Goal: Task Accomplishment & Management: Complete application form

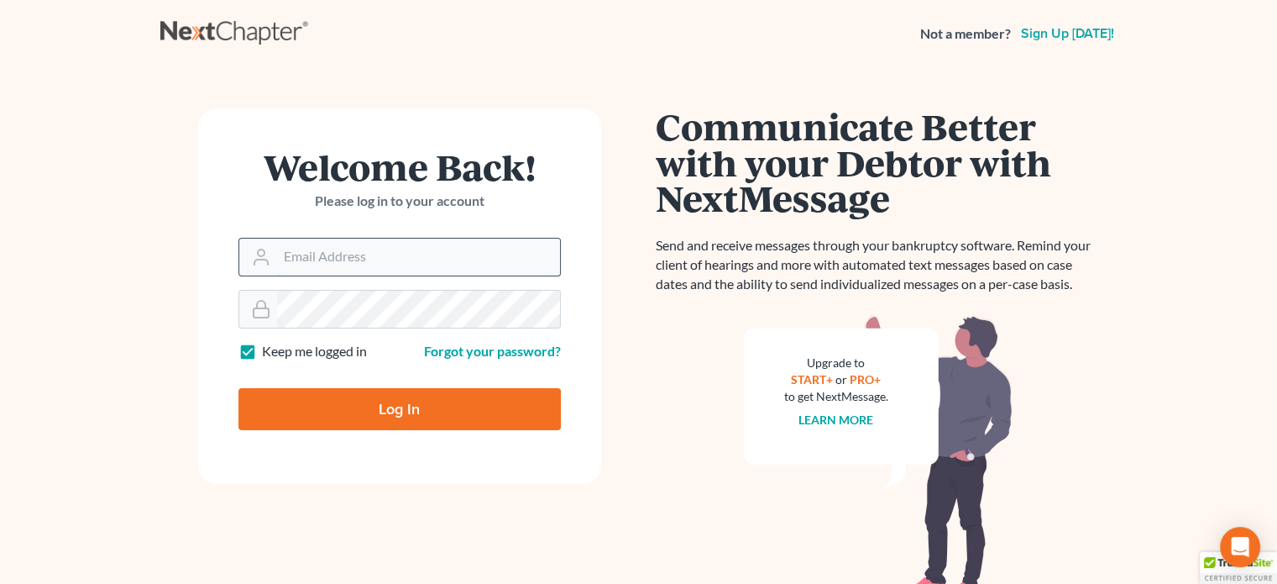
click at [327, 254] on input "Email Address" at bounding box center [418, 257] width 283 height 37
type input "[EMAIL_ADDRESS][DOMAIN_NAME]"
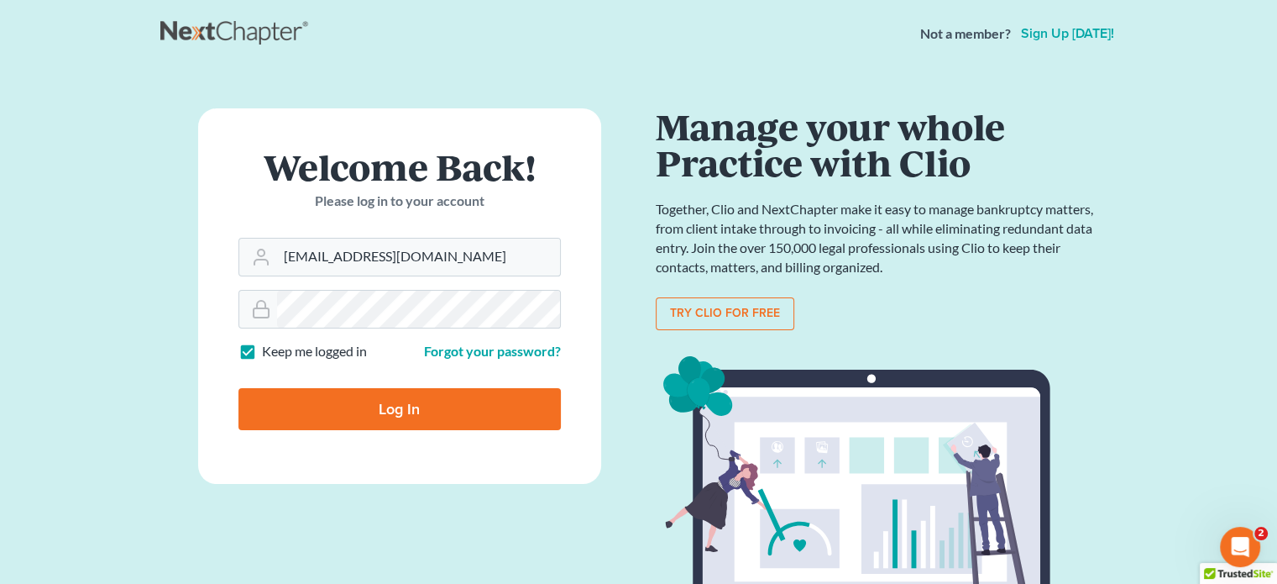
click at [410, 409] on input "Log In" at bounding box center [400, 409] width 323 height 42
type input "Thinking..."
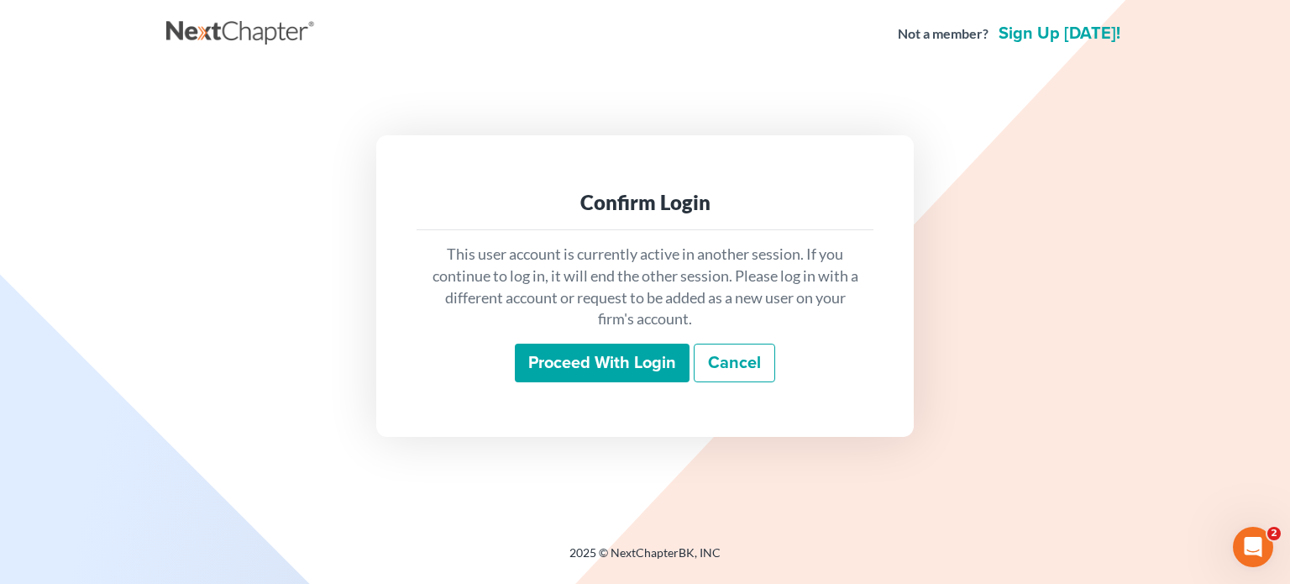
click at [599, 358] on input "Proceed with login" at bounding box center [602, 363] width 175 height 39
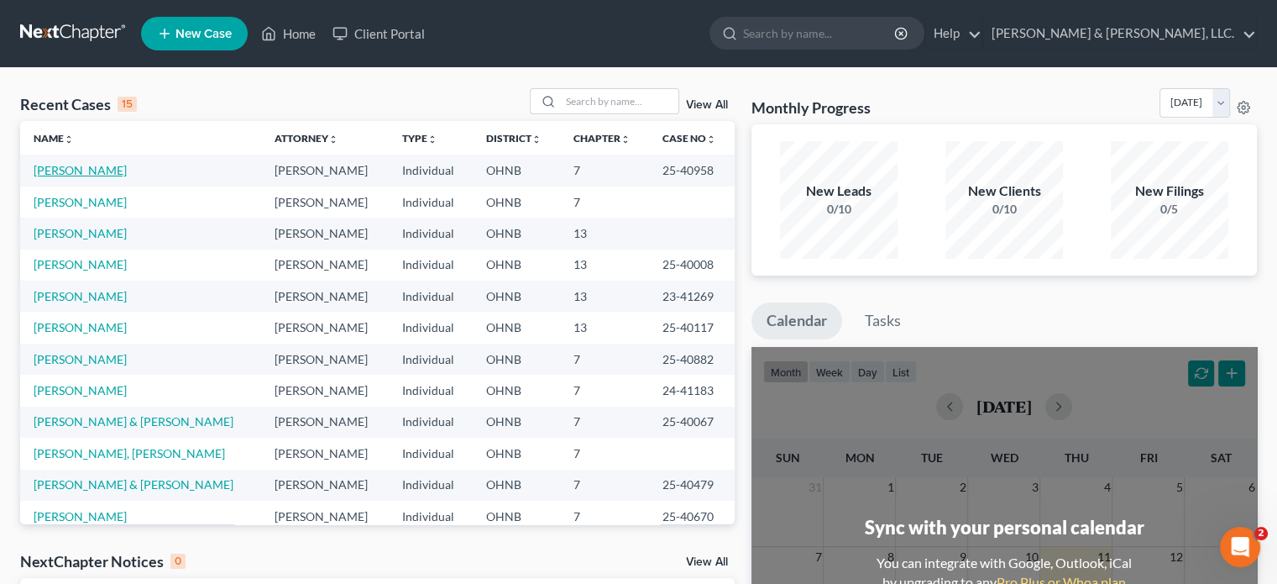
click at [111, 173] on link "[PERSON_NAME]" at bounding box center [80, 170] width 93 height 14
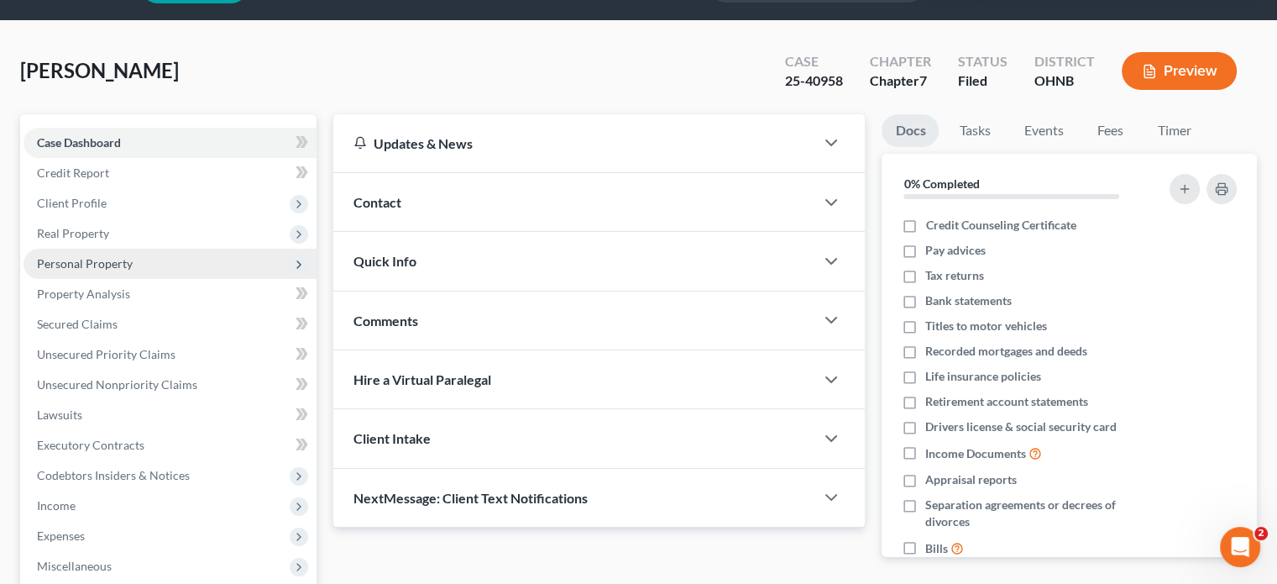
scroll to position [84, 0]
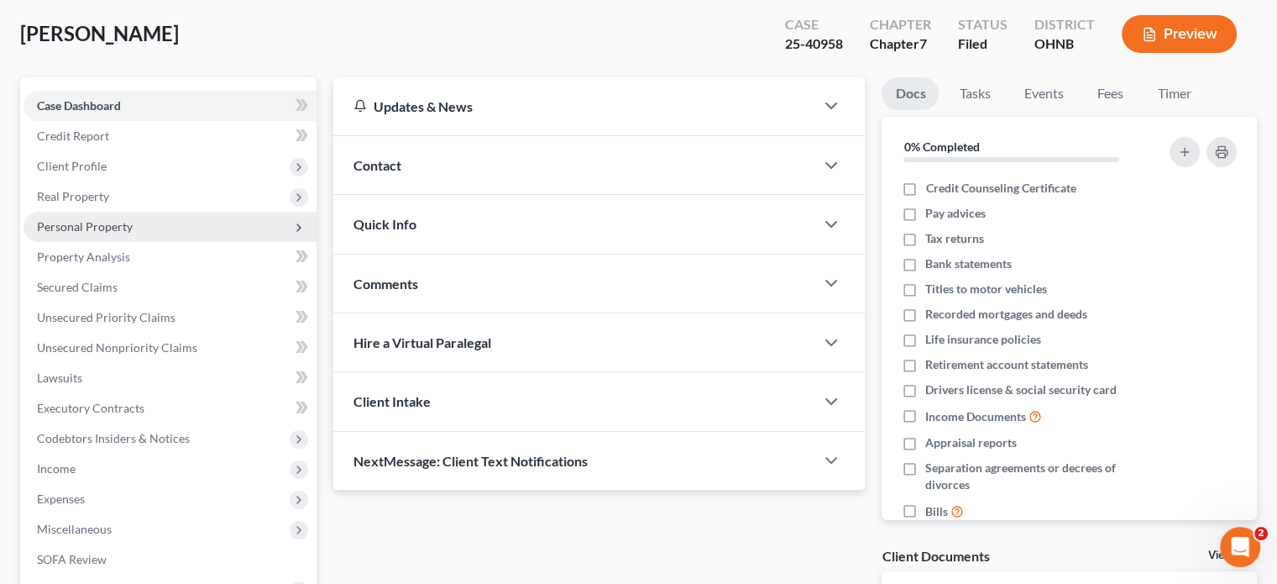
click at [97, 222] on span "Personal Property" at bounding box center [85, 226] width 96 height 14
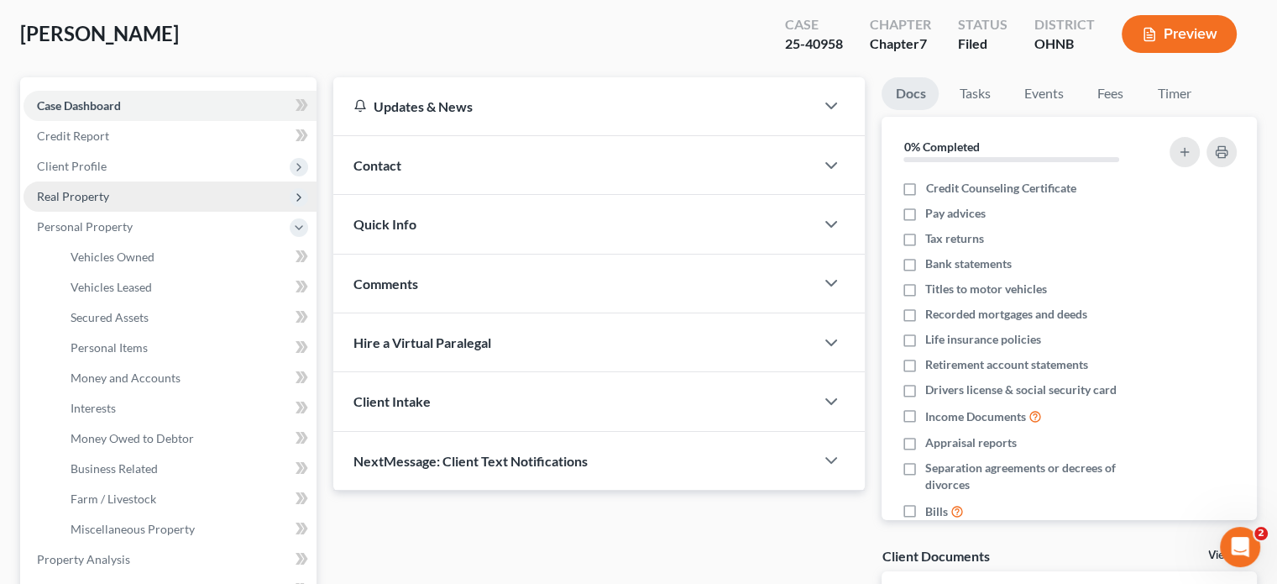
click at [80, 197] on span "Real Property" at bounding box center [73, 196] width 72 height 14
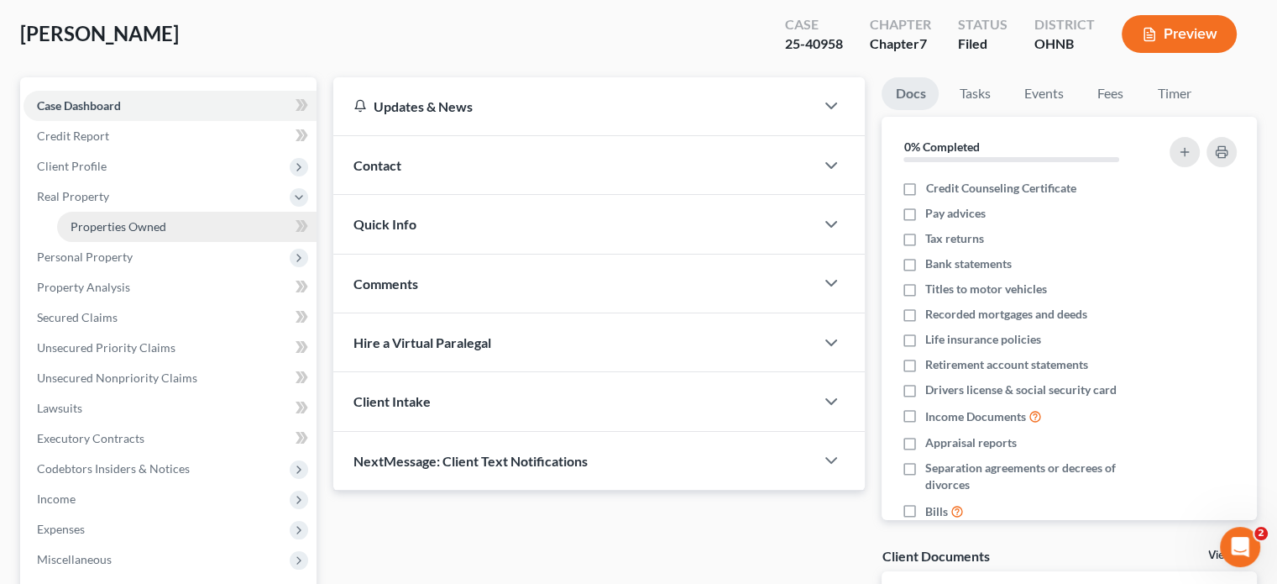
click at [114, 228] on span "Properties Owned" at bounding box center [119, 226] width 96 height 14
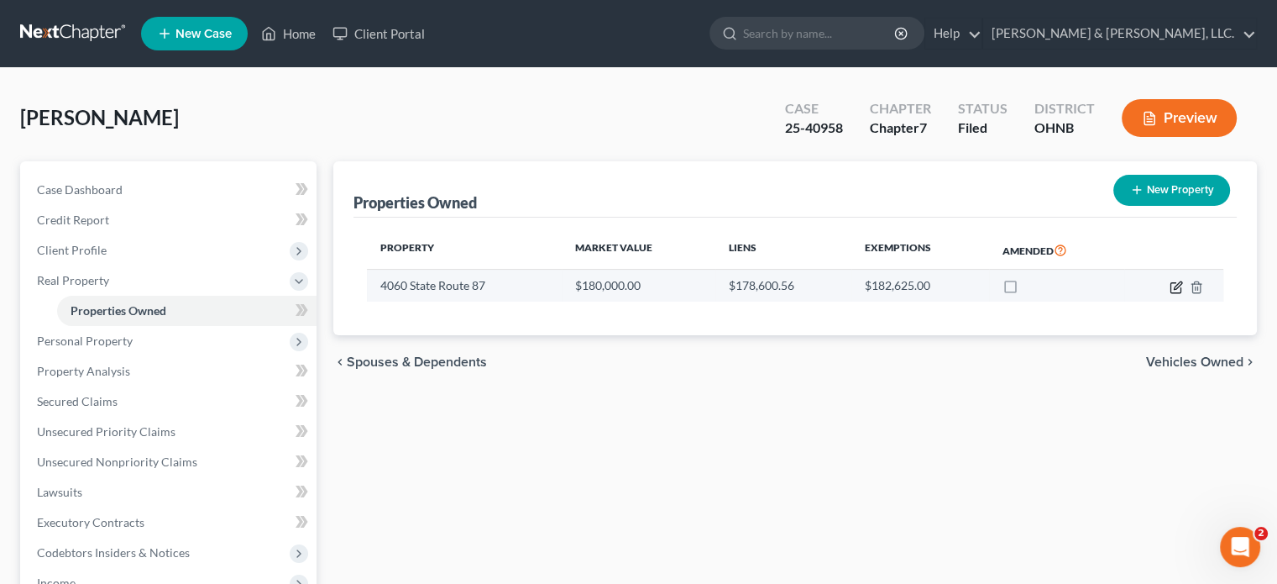
click at [1173, 281] on icon "button" at bounding box center [1176, 287] width 13 height 13
select select "36"
select select "0"
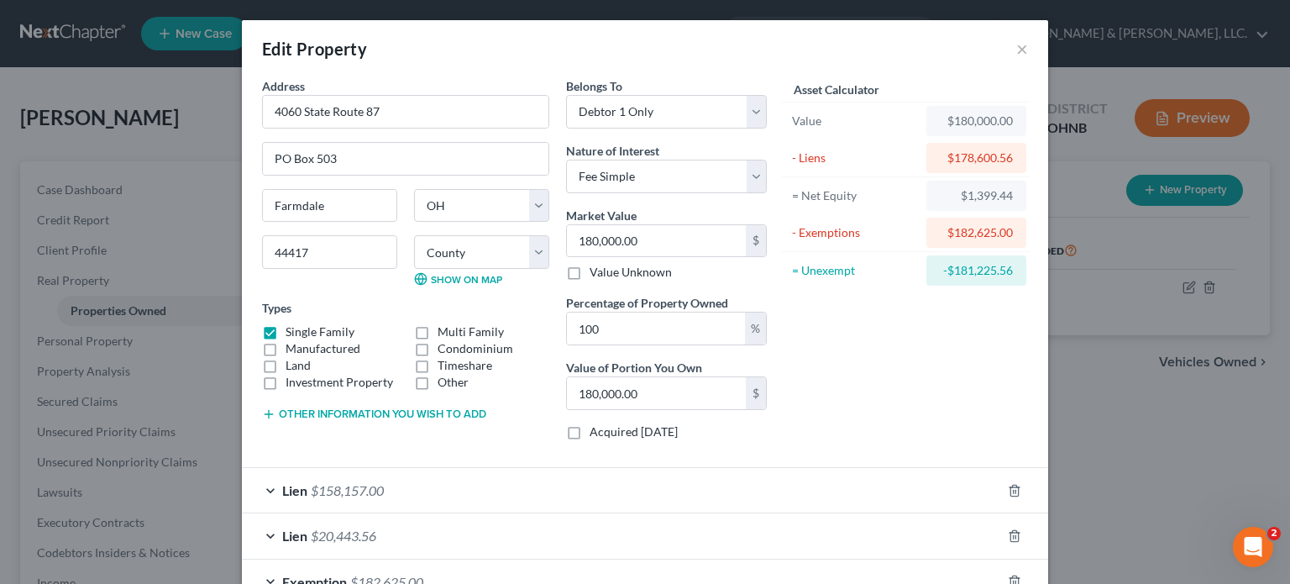
click at [386, 491] on div "Lien $158,157.00" at bounding box center [621, 490] width 759 height 45
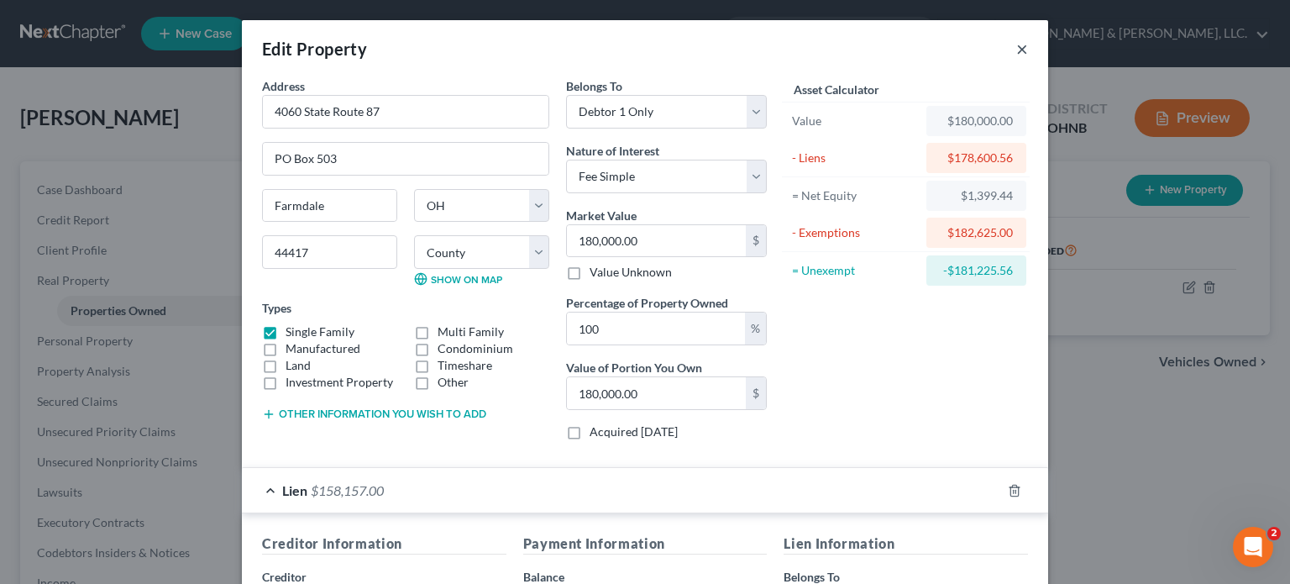
click at [1021, 44] on button "×" at bounding box center [1022, 49] width 12 height 20
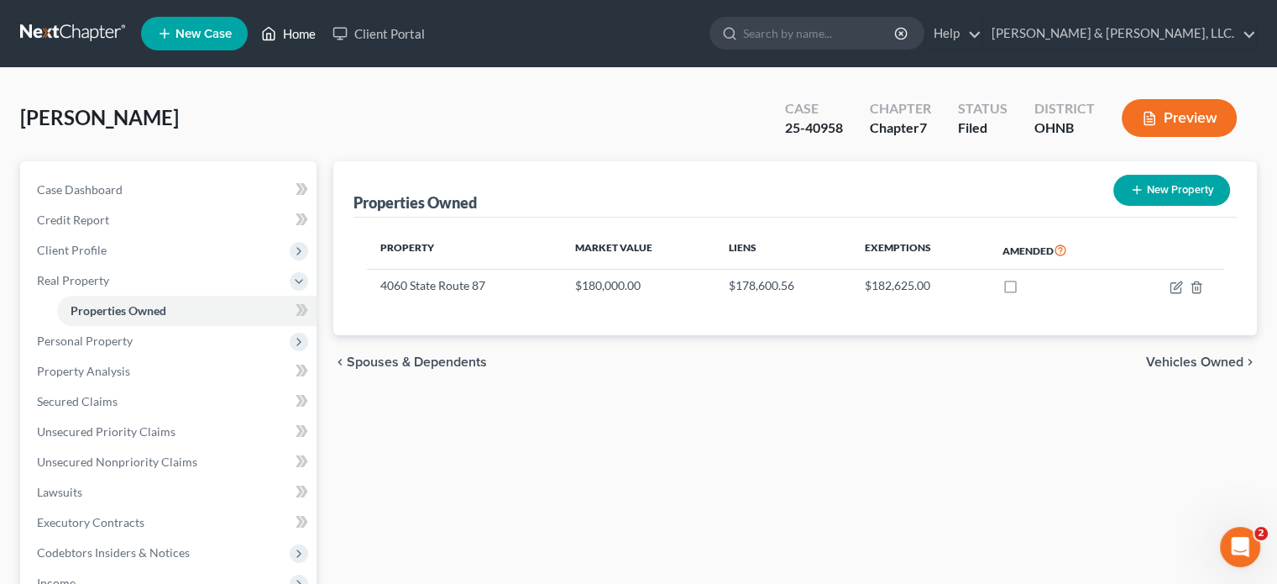
click at [305, 34] on link "Home" at bounding box center [288, 33] width 71 height 30
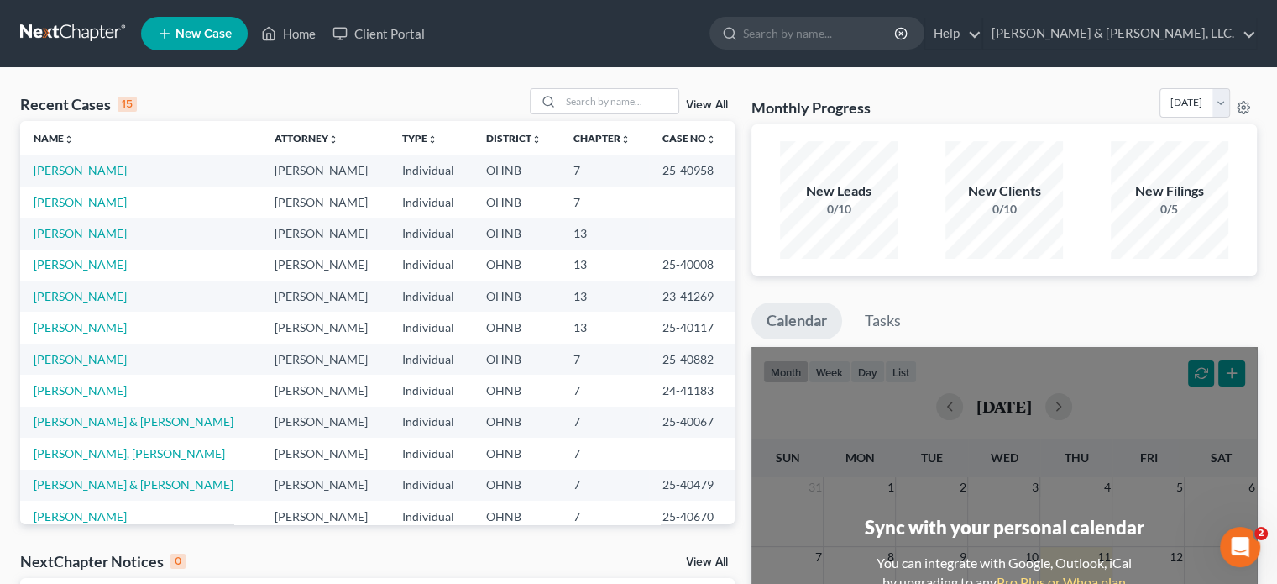
click at [87, 206] on link "McGuire, Kevin" at bounding box center [80, 202] width 93 height 14
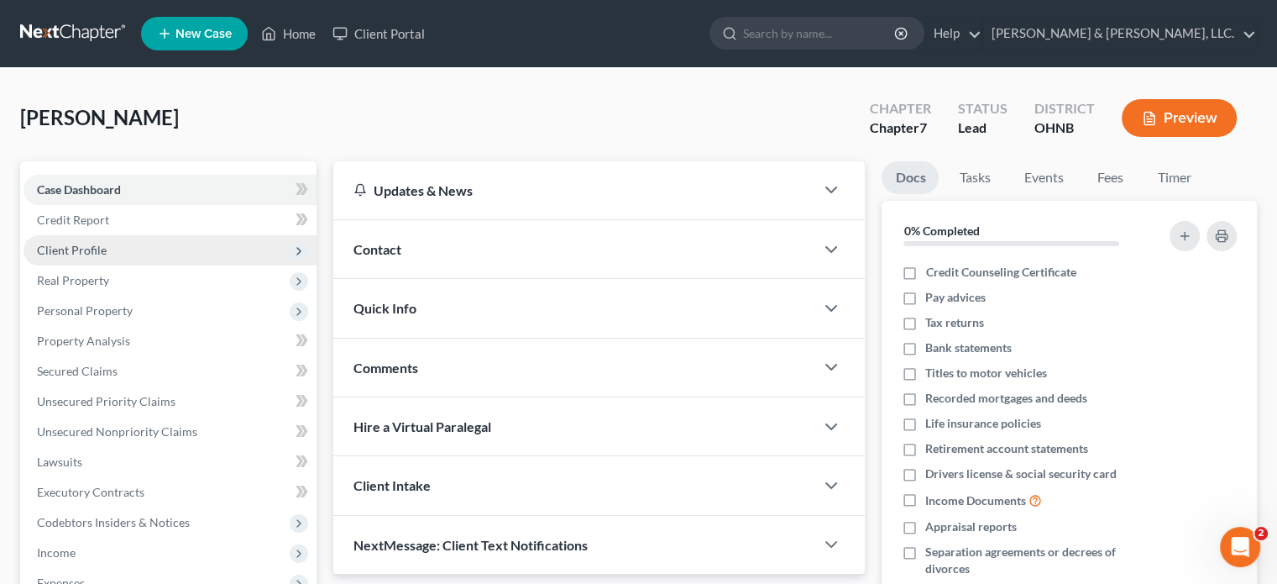
click at [76, 249] on span "Client Profile" at bounding box center [72, 250] width 70 height 14
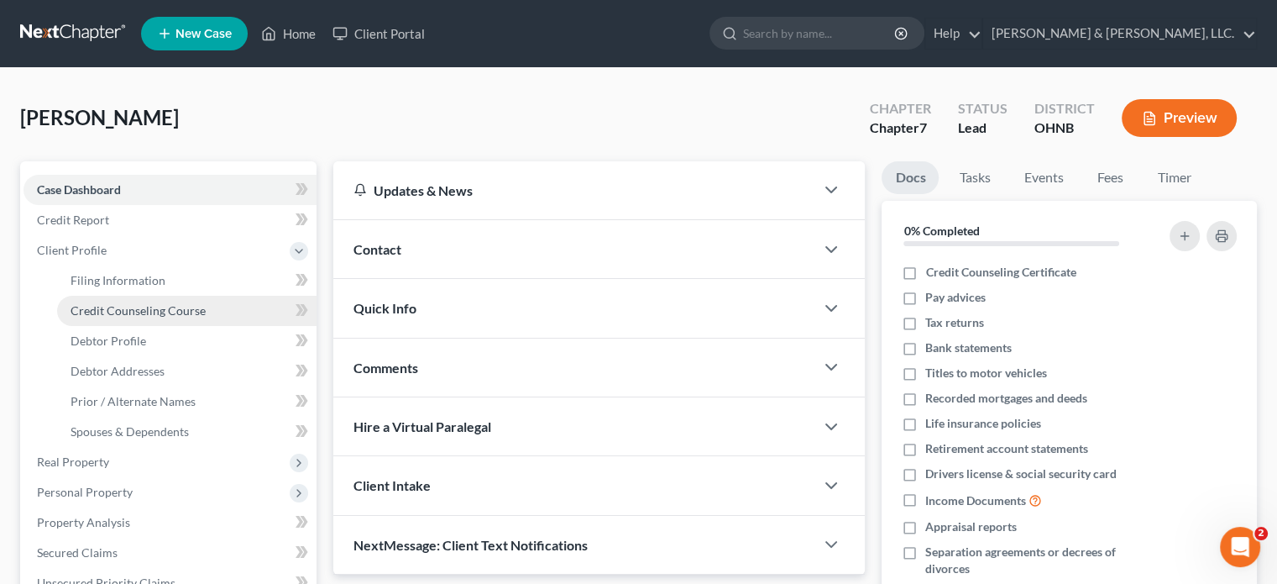
click at [107, 312] on span "Credit Counseling Course" at bounding box center [138, 310] width 135 height 14
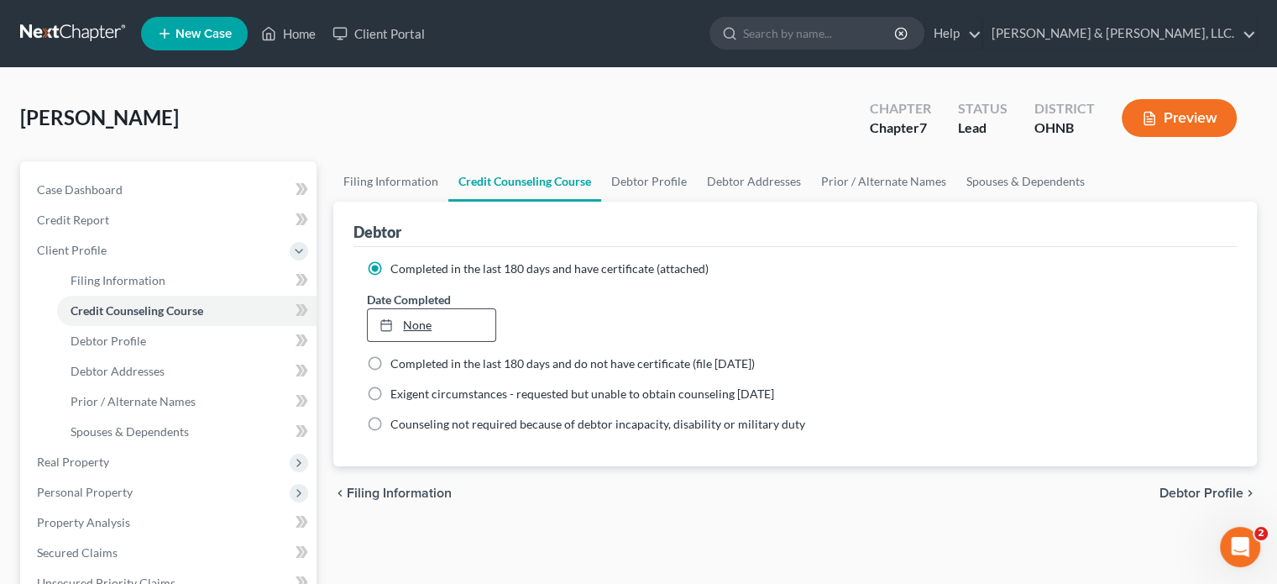
type input "9/11/2025"
click at [381, 322] on rect at bounding box center [386, 326] width 10 height 10
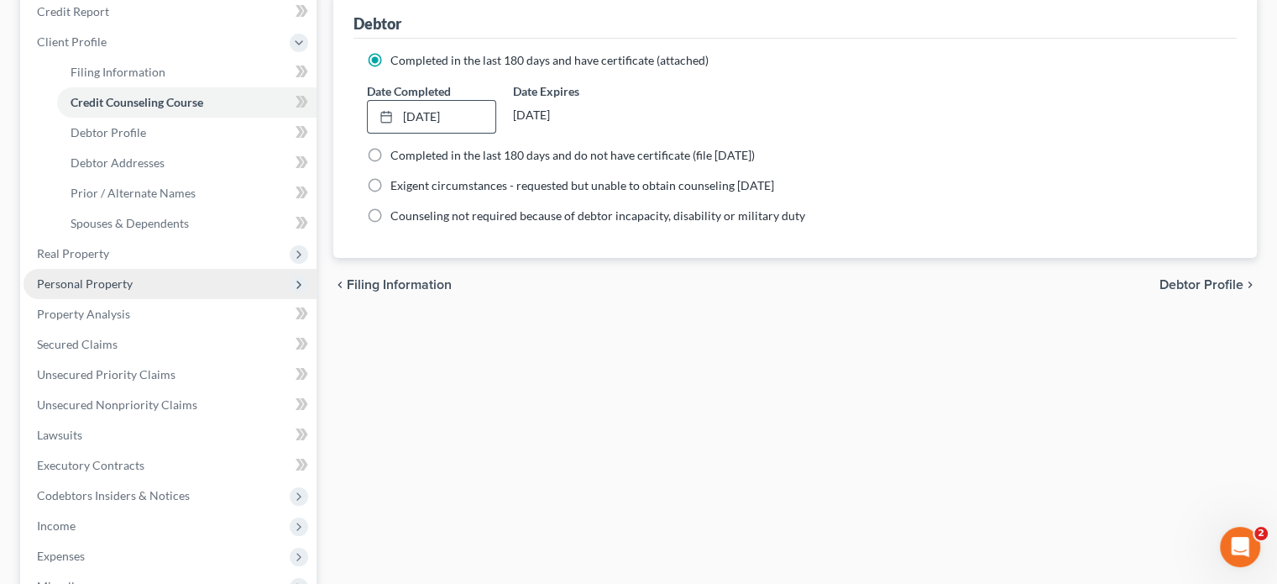
scroll to position [252, 0]
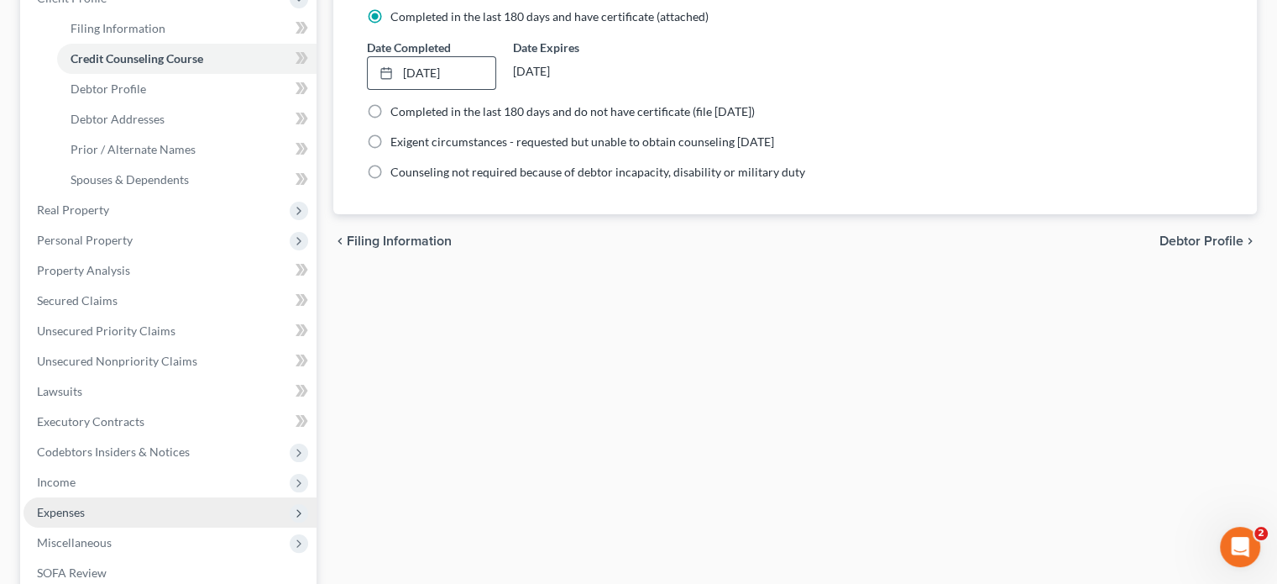
click at [71, 514] on span "Expenses" at bounding box center [61, 512] width 48 height 14
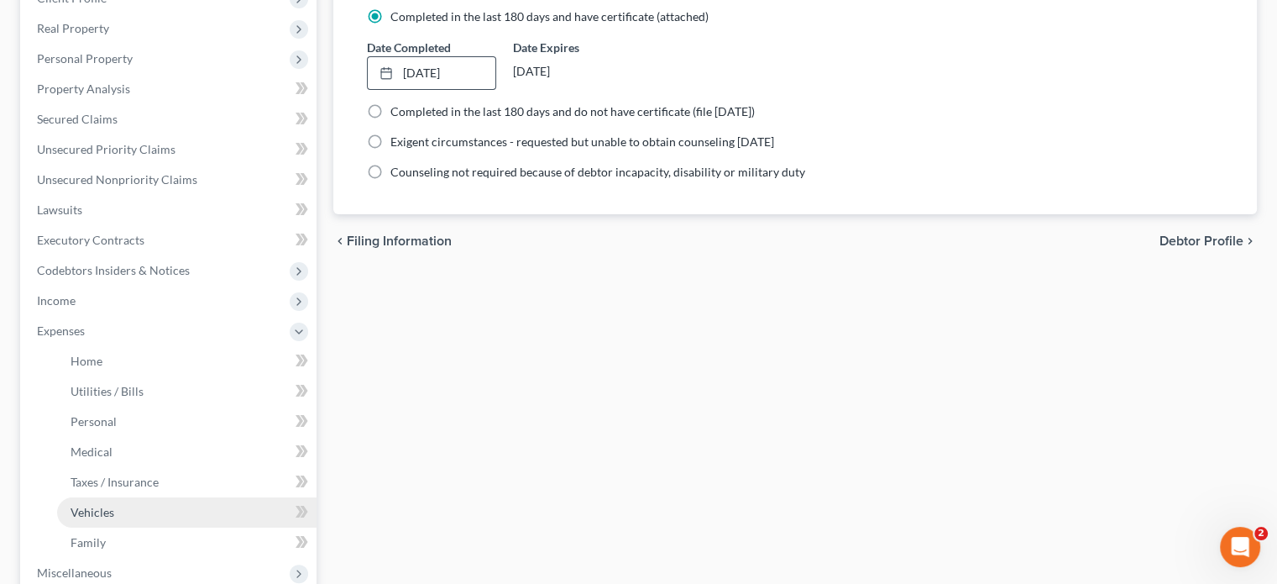
click at [92, 517] on span "Vehicles" at bounding box center [93, 512] width 44 height 14
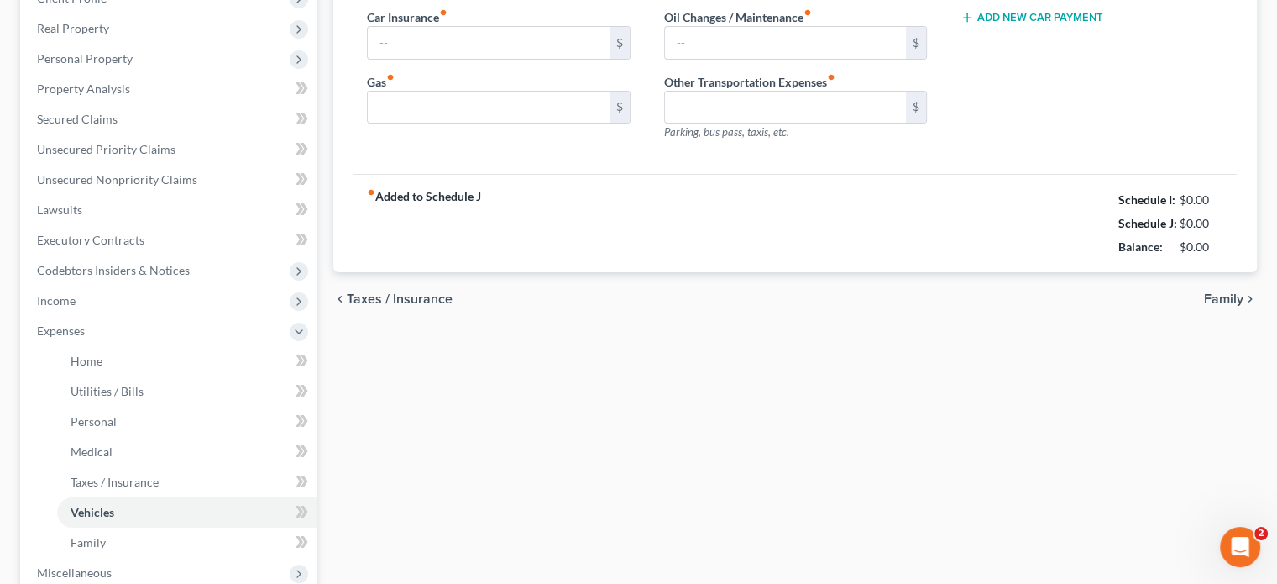
type input "310.42"
type input "200.00"
type input "0.00"
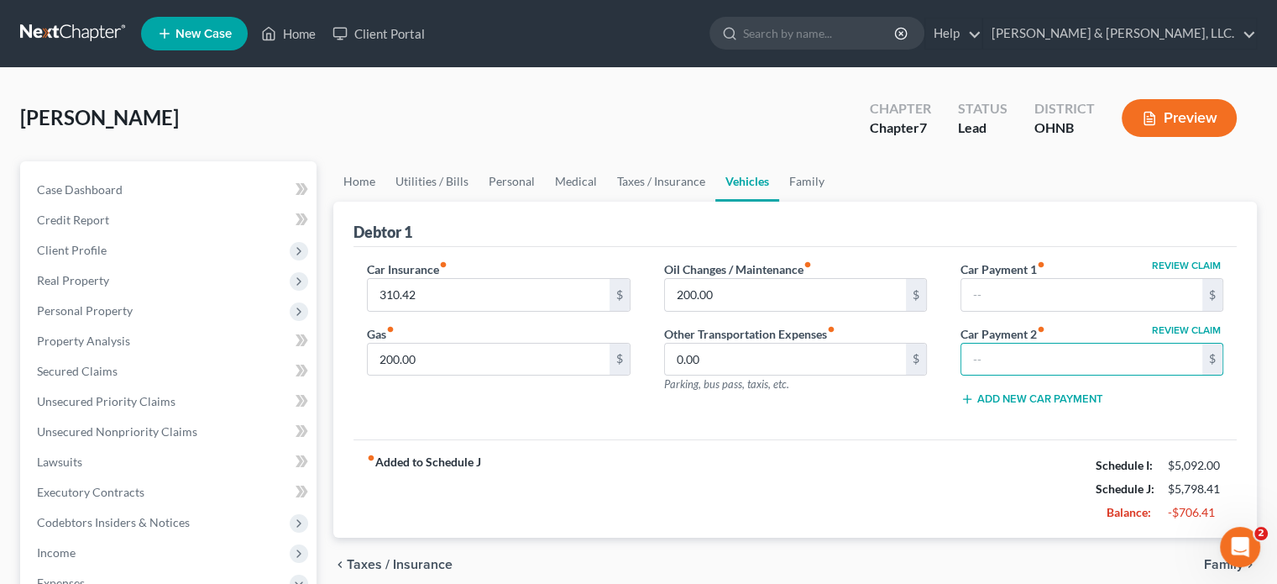
click at [815, 446] on div "fiber_manual_record Added to Schedule J Schedule I: $5,092.00 Schedule J: $5,79…" at bounding box center [796, 488] width 884 height 98
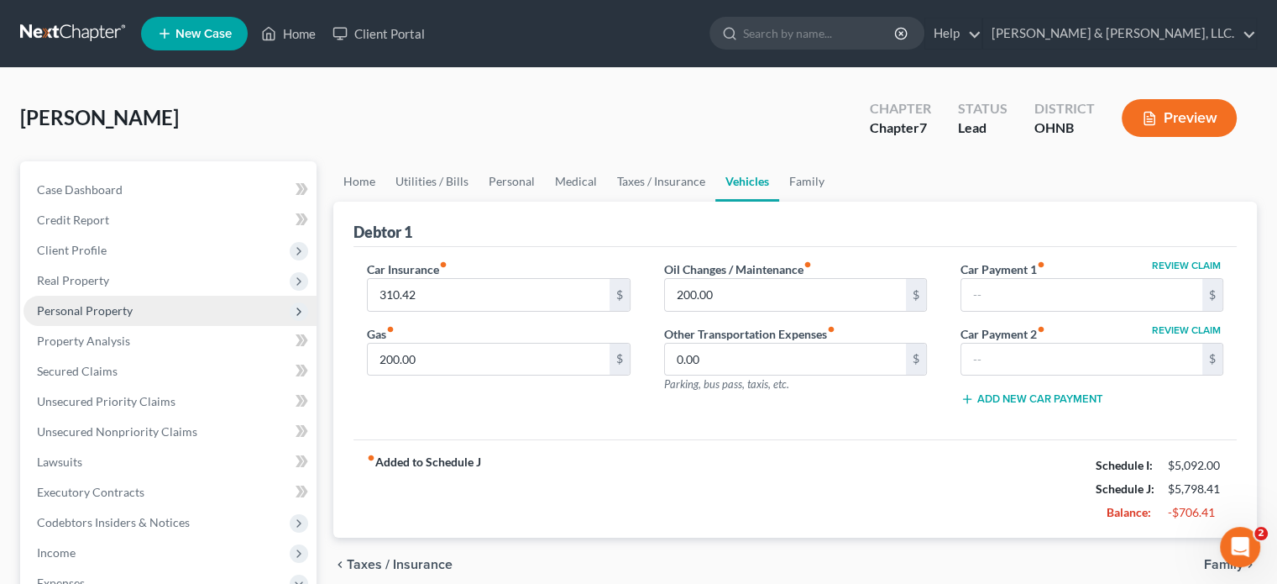
click at [78, 308] on span "Personal Property" at bounding box center [85, 310] width 96 height 14
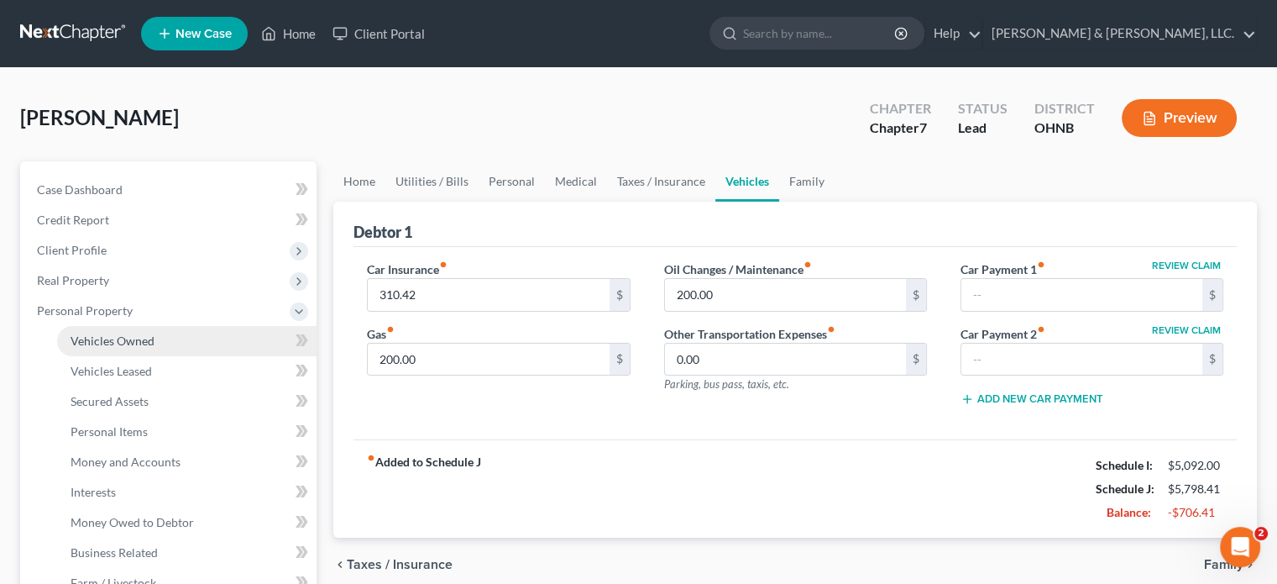
click at [114, 342] on span "Vehicles Owned" at bounding box center [113, 340] width 84 height 14
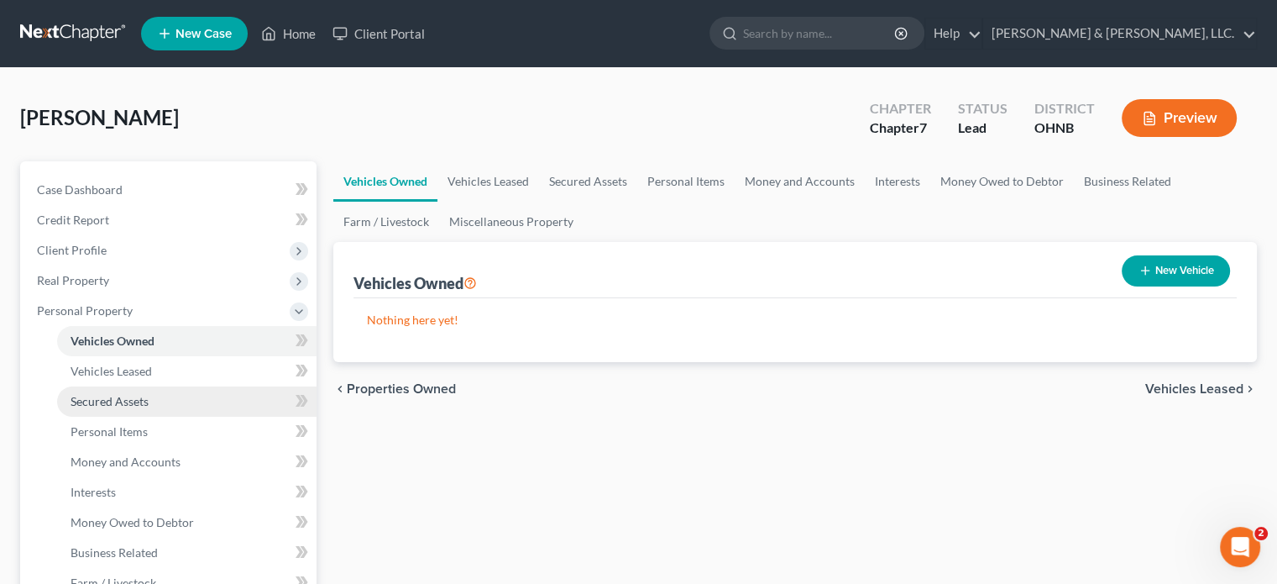
click at [114, 396] on span "Secured Assets" at bounding box center [110, 401] width 78 height 14
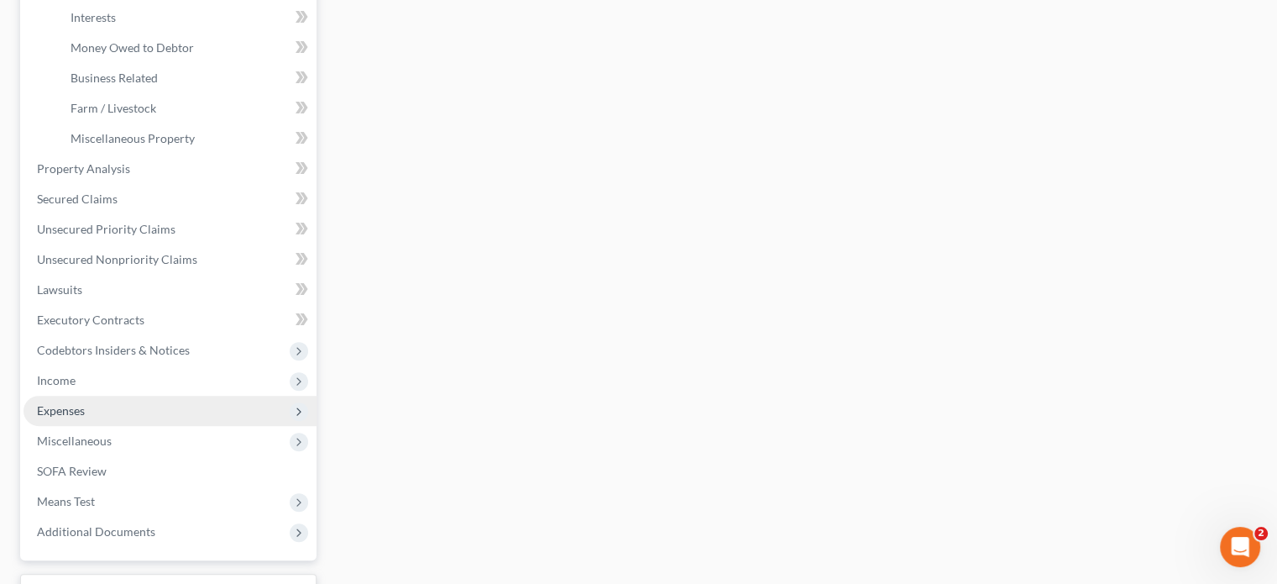
scroll to position [504, 0]
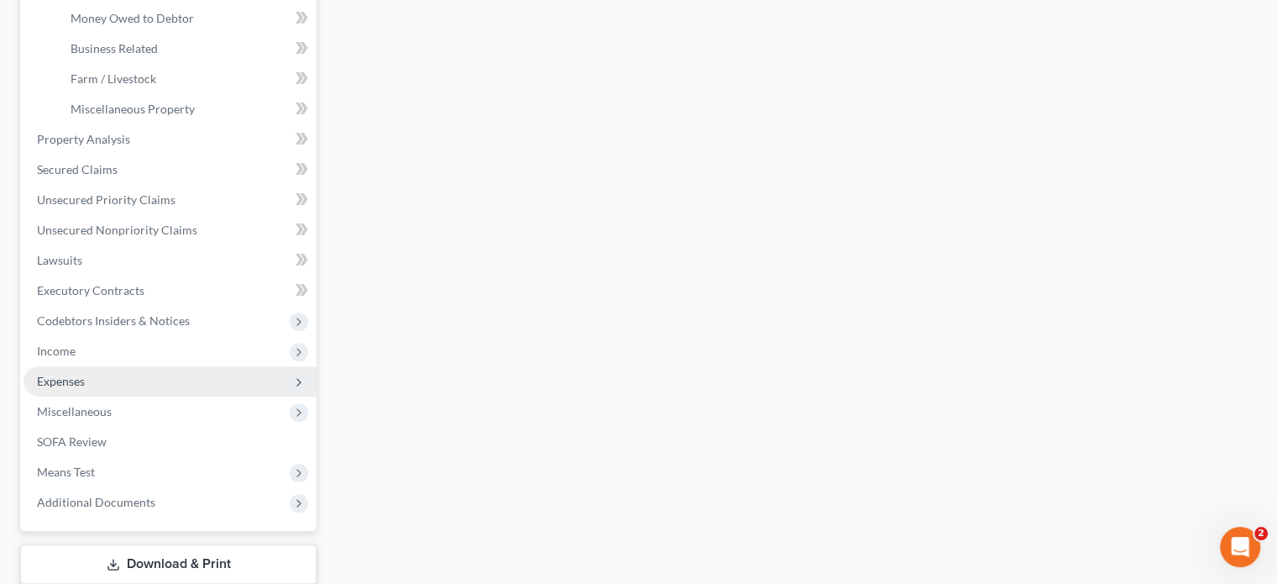
click at [81, 378] on span "Expenses" at bounding box center [61, 381] width 48 height 14
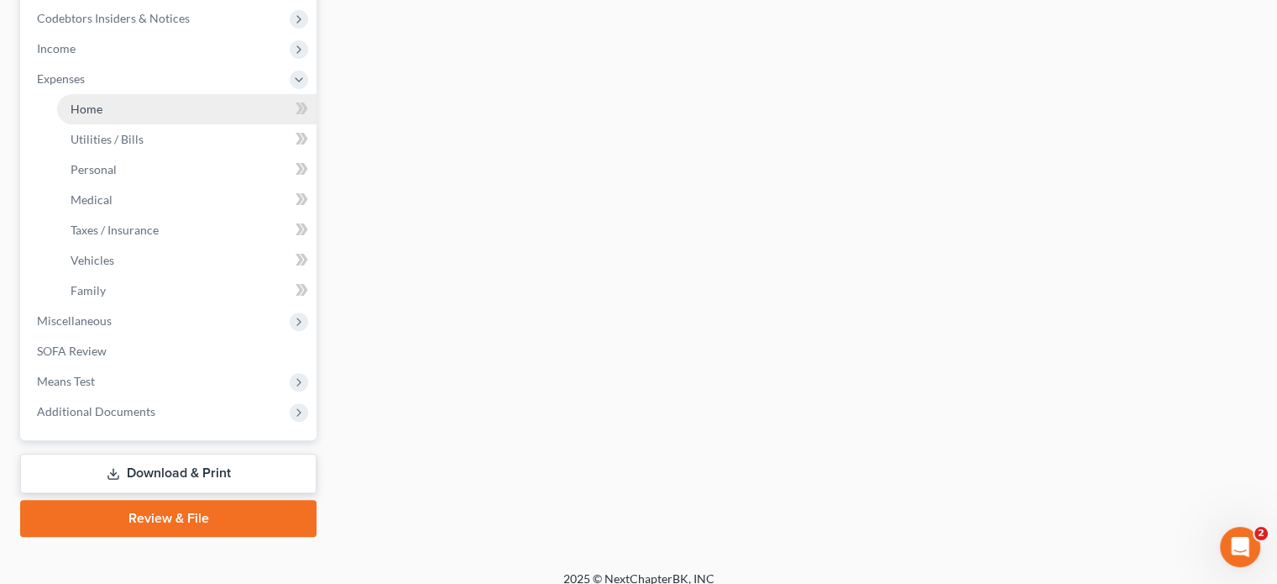
click at [95, 110] on span "Home" at bounding box center [87, 109] width 32 height 14
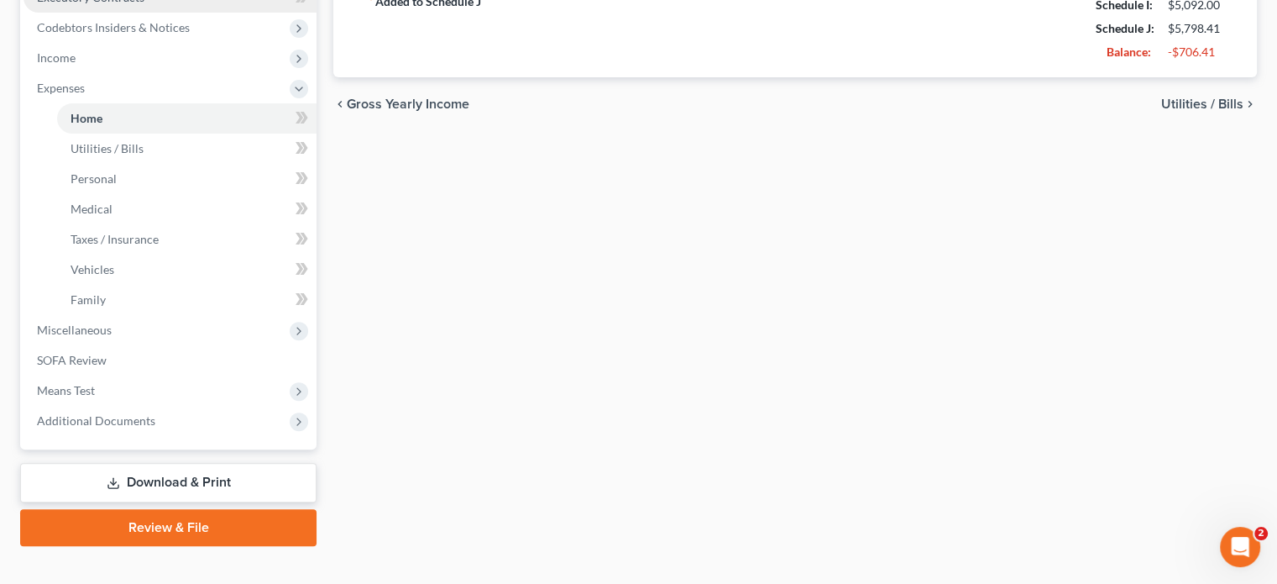
scroll to position [504, 0]
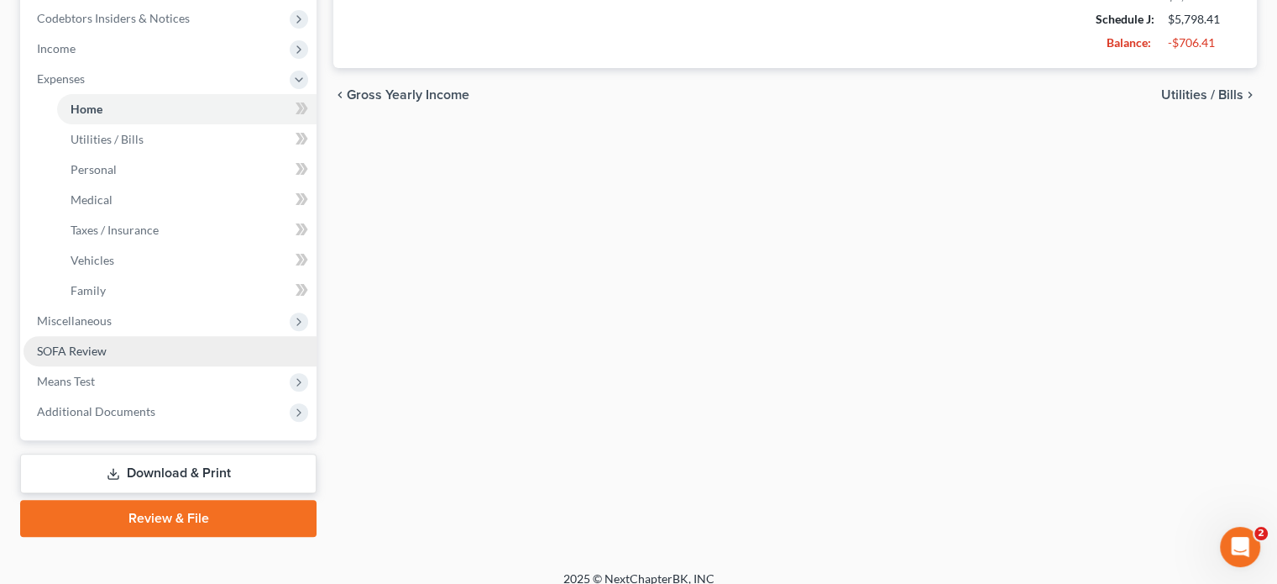
click at [97, 349] on span "SOFA Review" at bounding box center [72, 351] width 70 height 14
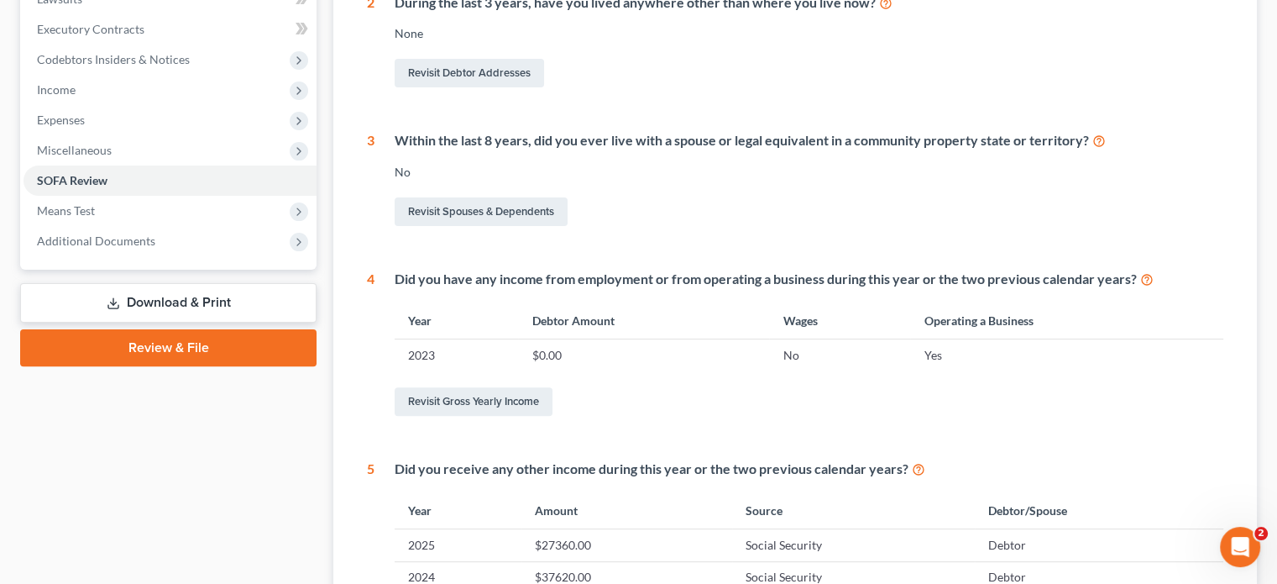
scroll to position [504, 0]
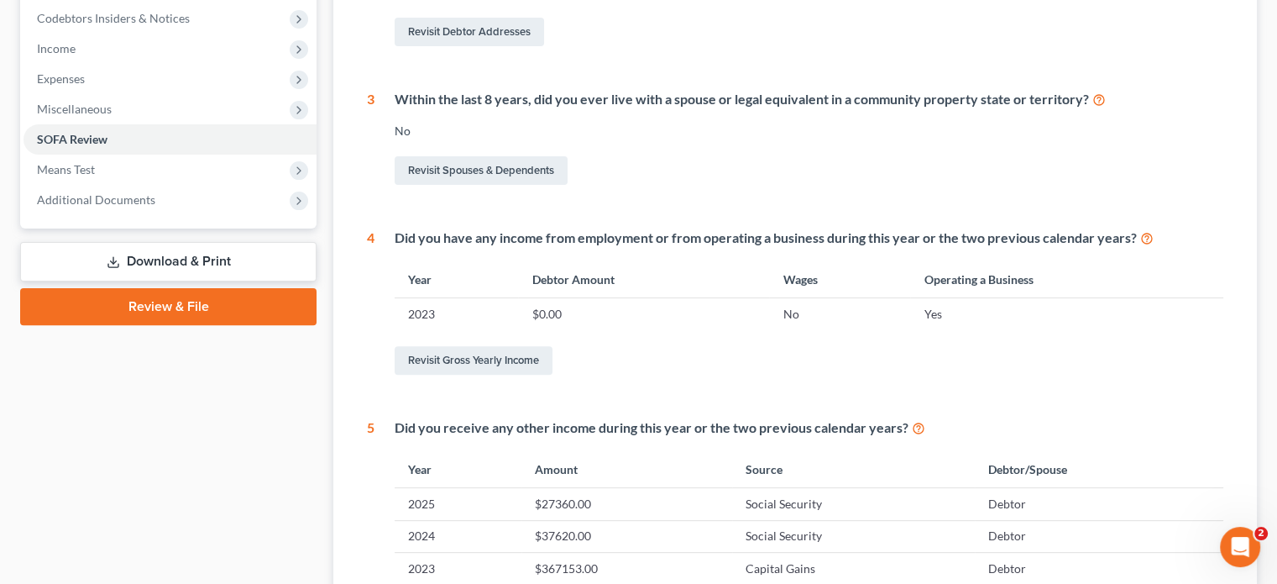
click at [650, 495] on td "$27360.00" at bounding box center [627, 504] width 211 height 32
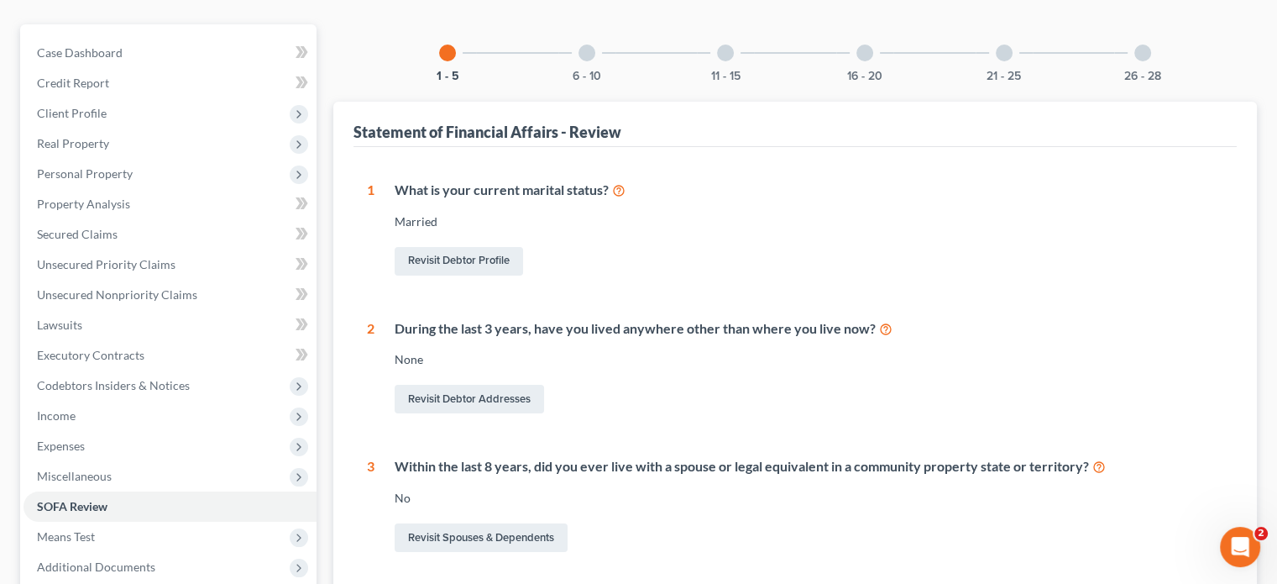
scroll to position [0, 0]
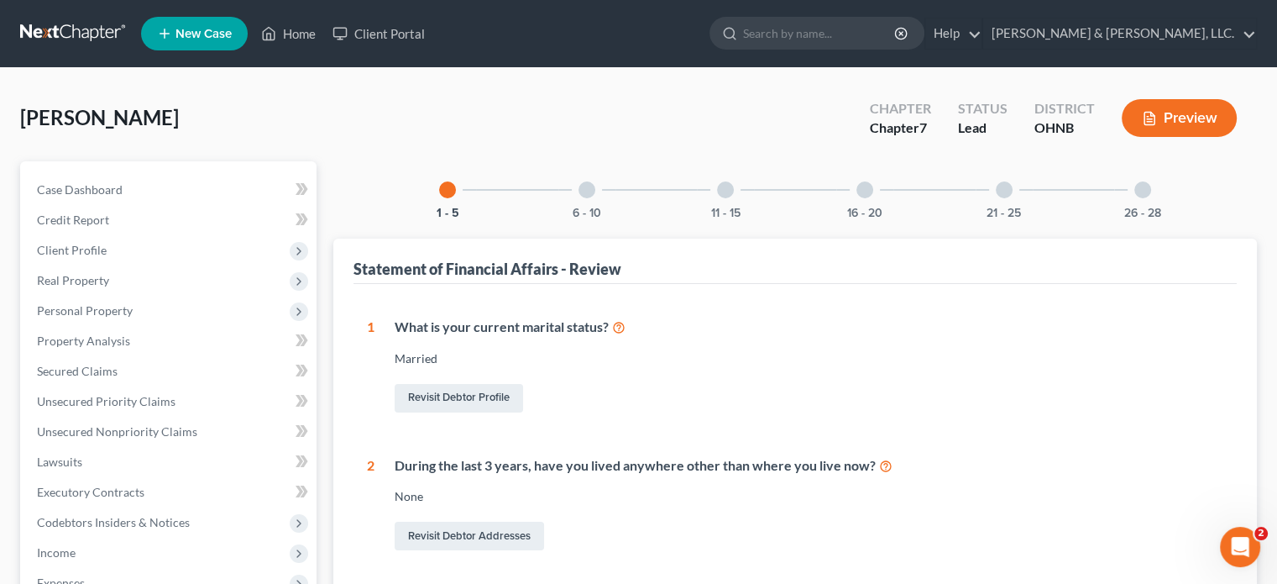
click at [580, 187] on div at bounding box center [587, 189] width 17 height 17
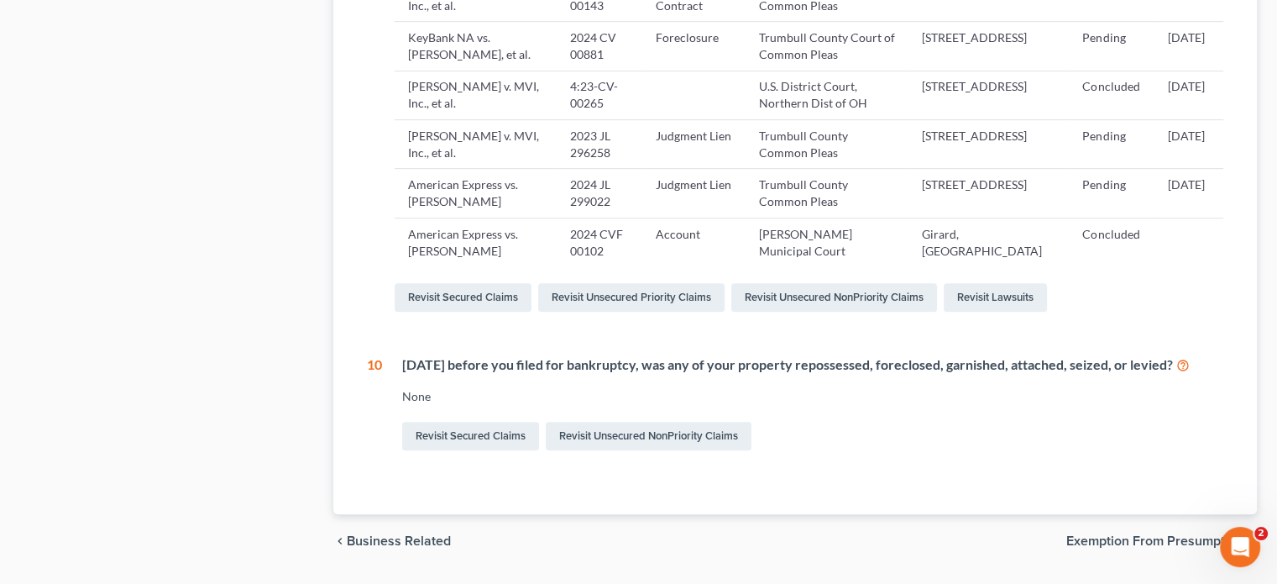
scroll to position [910, 0]
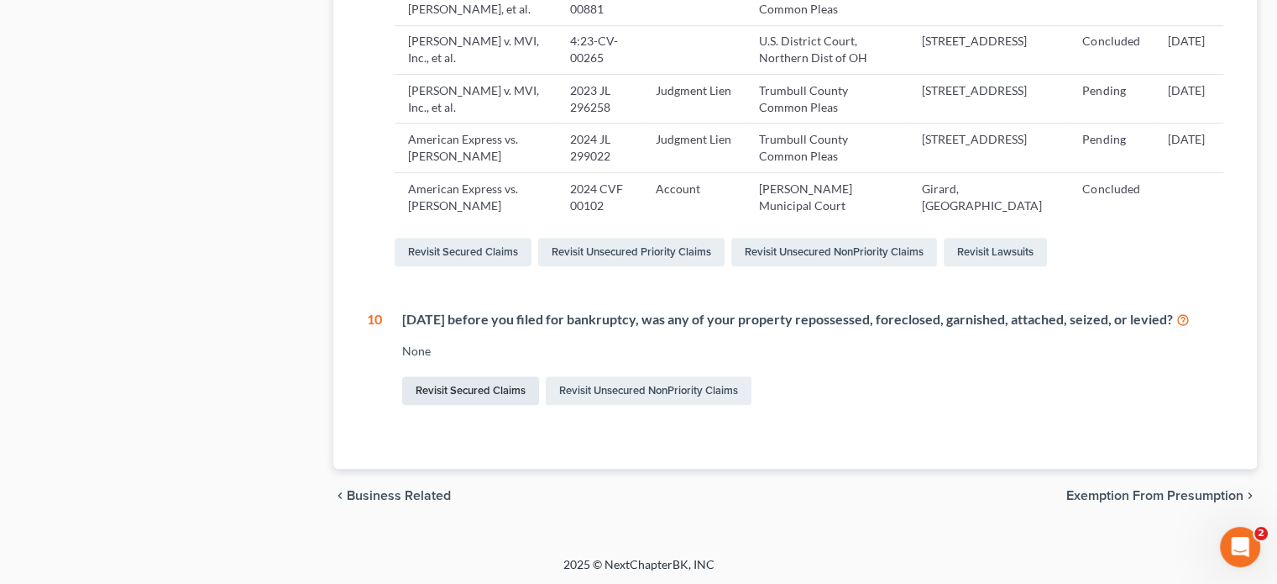
click at [467, 381] on link "Revisit Secured Claims" at bounding box center [470, 390] width 137 height 29
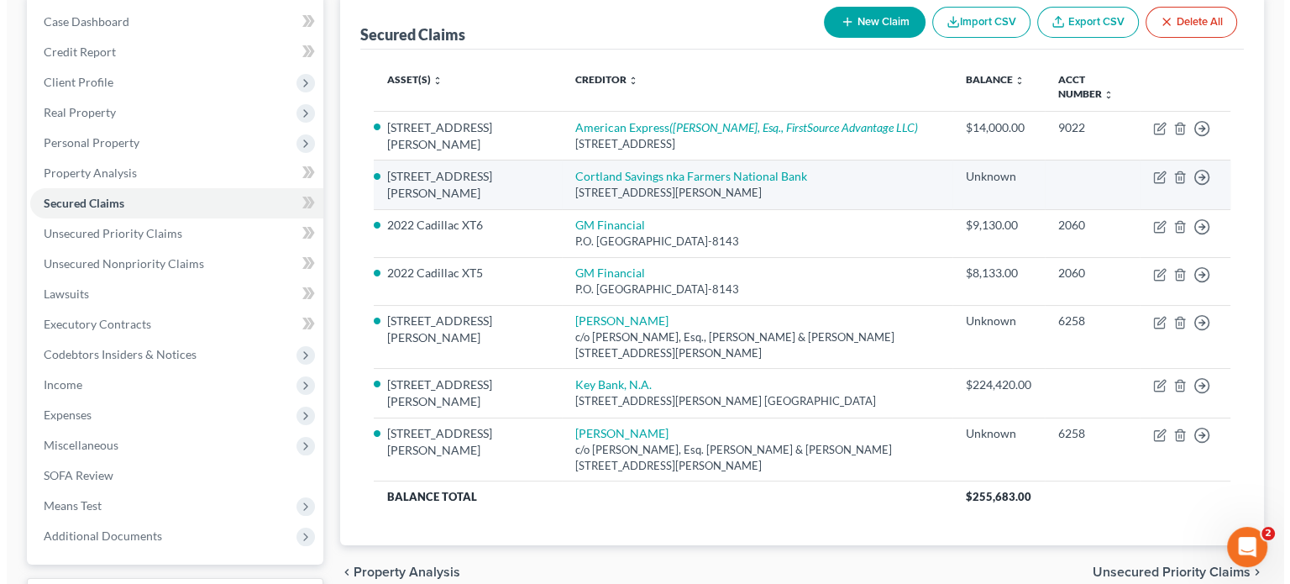
scroll to position [252, 0]
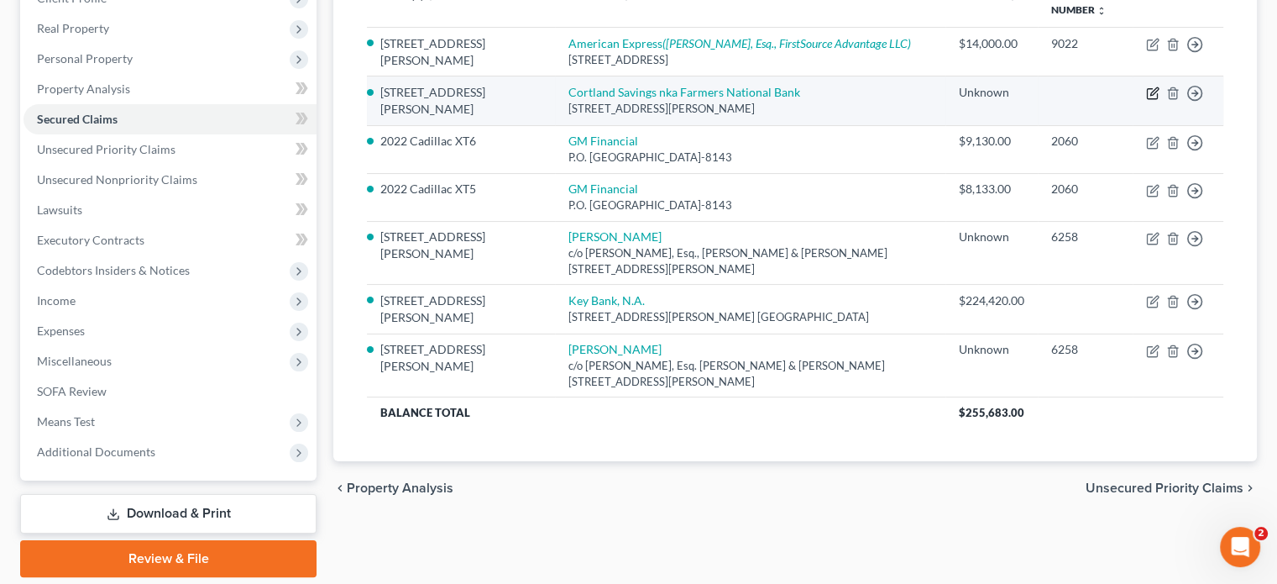
click at [1154, 95] on icon "button" at bounding box center [1152, 93] width 13 height 13
select select "36"
select select "8"
select select "4"
select select "3"
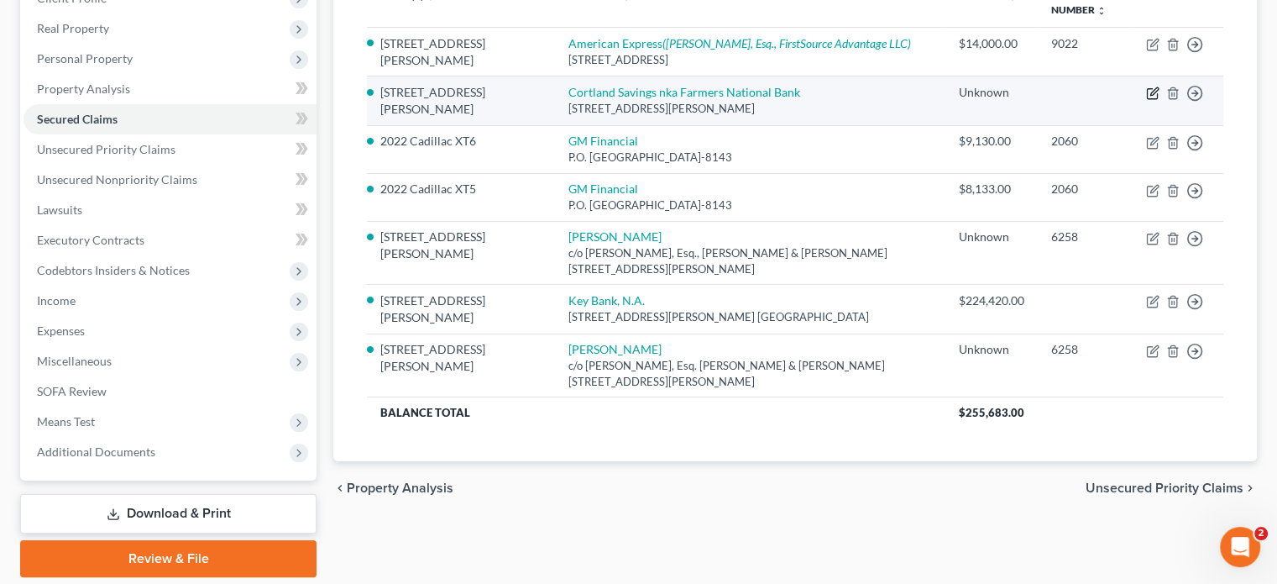
select select "0"
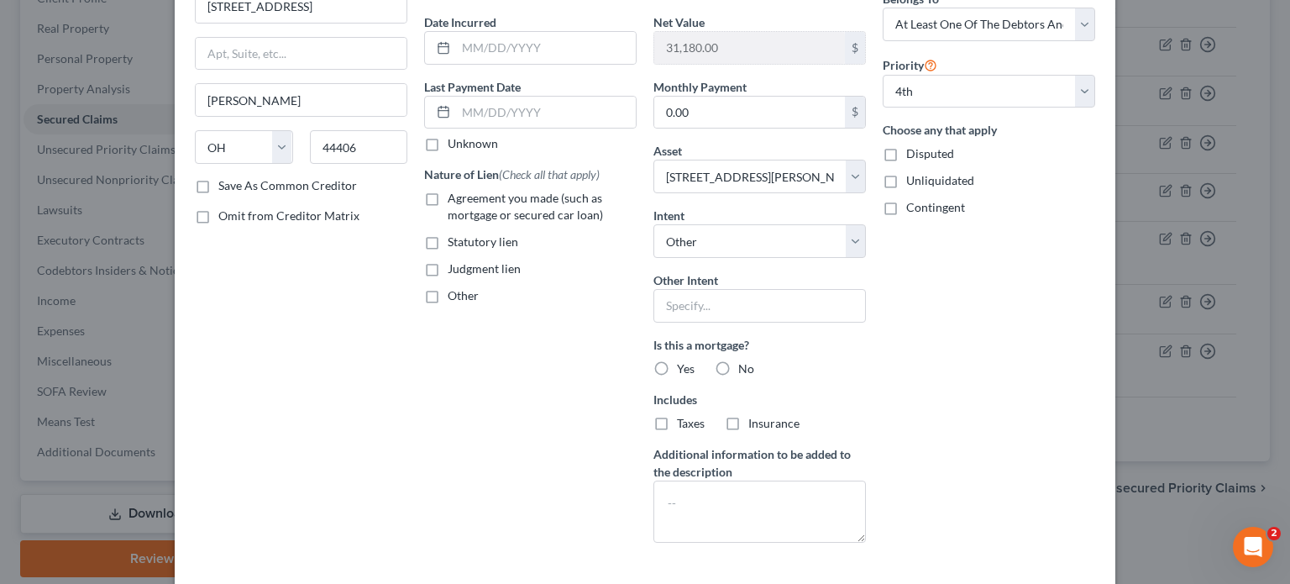
scroll to position [168, 0]
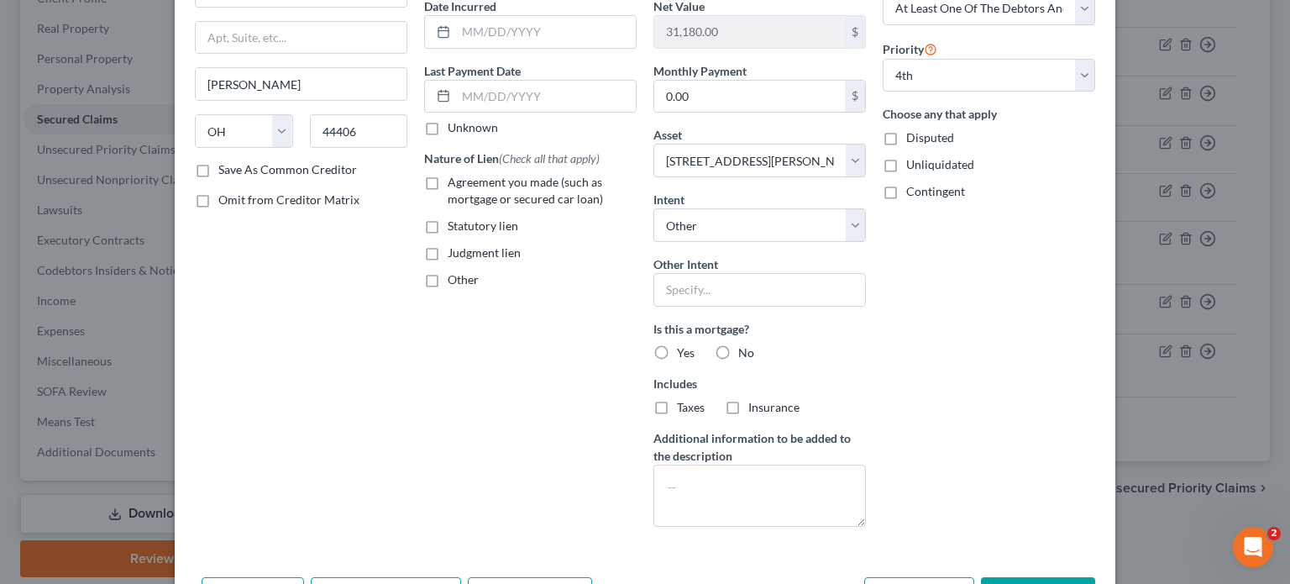
click at [677, 349] on label "Yes" at bounding box center [686, 352] width 18 height 17
click at [684, 349] on input "Yes" at bounding box center [689, 349] width 11 height 11
radio input "true"
click at [448, 182] on label "Agreement you made (such as mortgage or secured car loan)" at bounding box center [542, 191] width 189 height 34
click at [454, 182] on input "Agreement you made (such as mortgage or secured car loan)" at bounding box center [459, 179] width 11 height 11
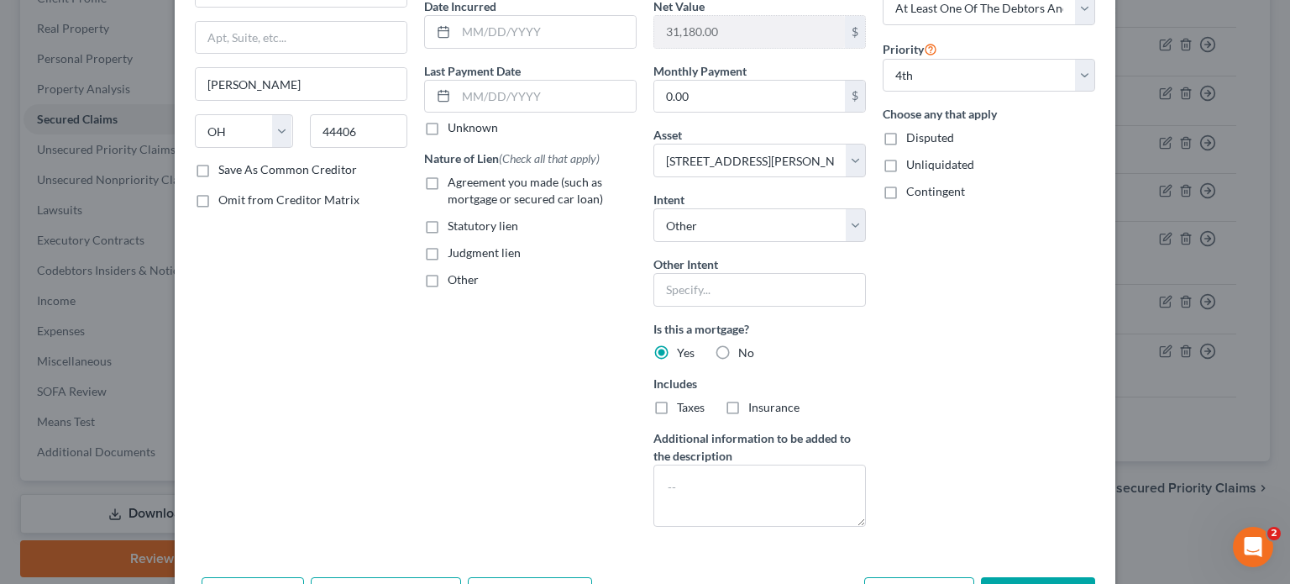
checkbox input "true"
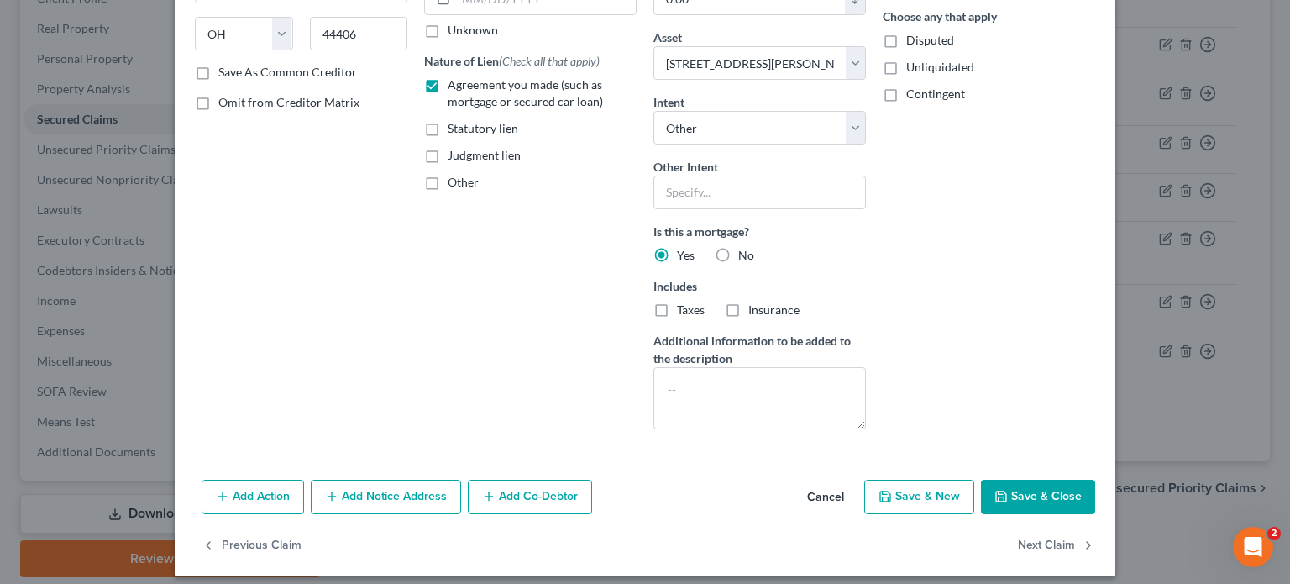
scroll to position [275, 0]
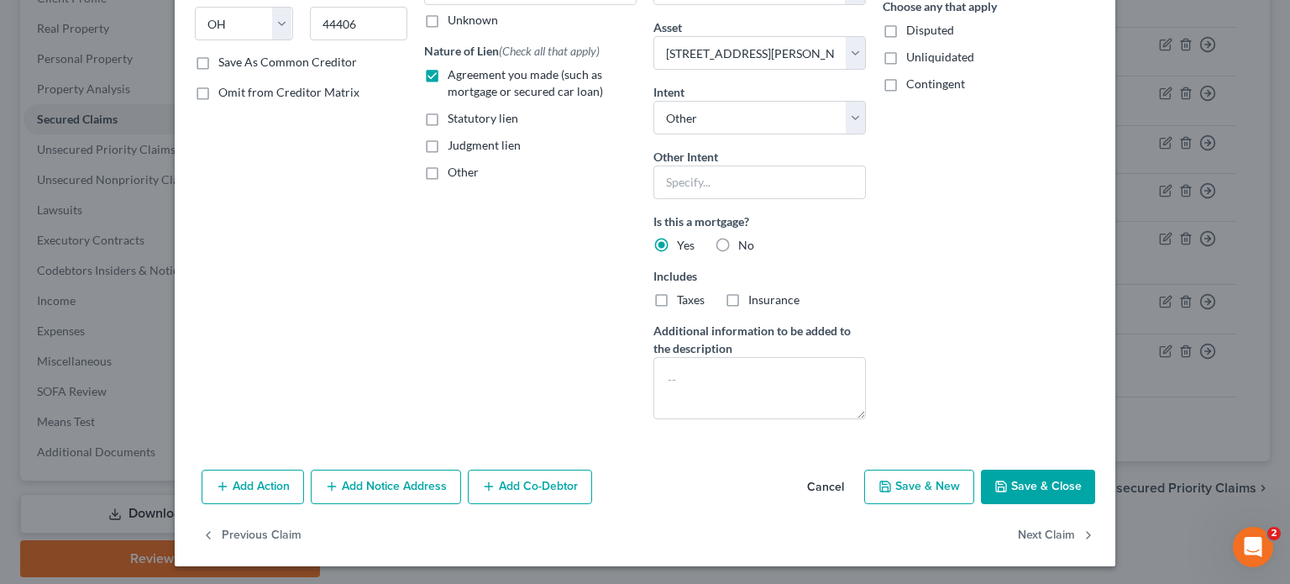
click at [1025, 476] on button "Save & Close" at bounding box center [1038, 487] width 114 height 35
select select
select select "3"
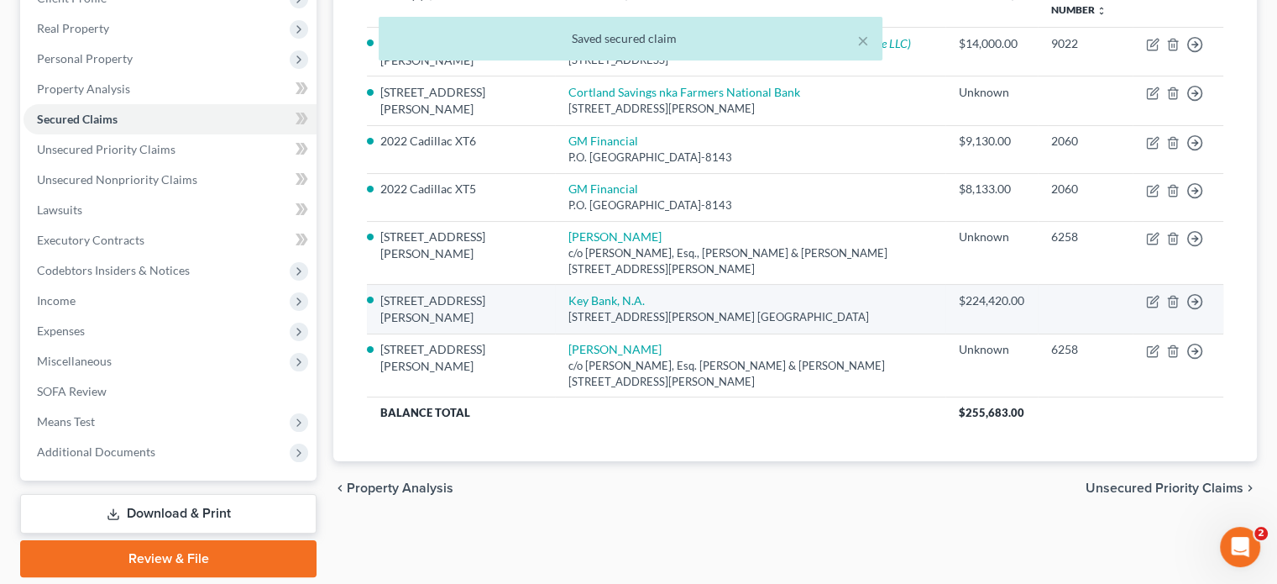
click at [570, 312] on div "4910 Tiedeman Rd. Suite C, Cleveland, OH 44144" at bounding box center [751, 317] width 364 height 16
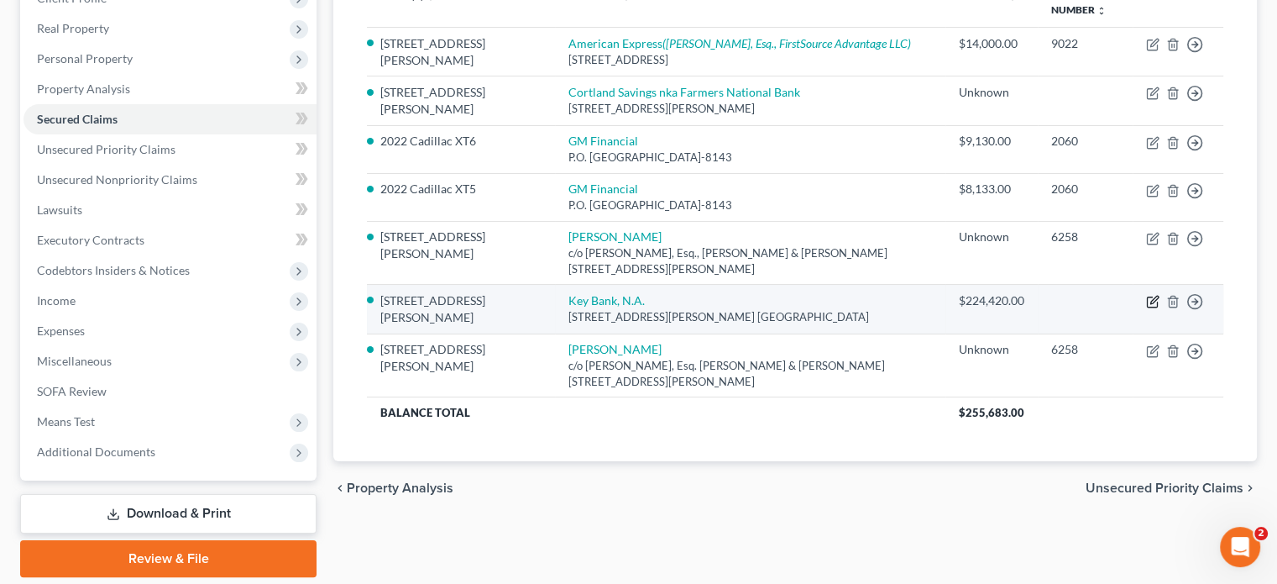
click at [1149, 297] on icon "button" at bounding box center [1152, 301] width 13 height 13
select select "36"
select select "1"
select select "3"
select select "0"
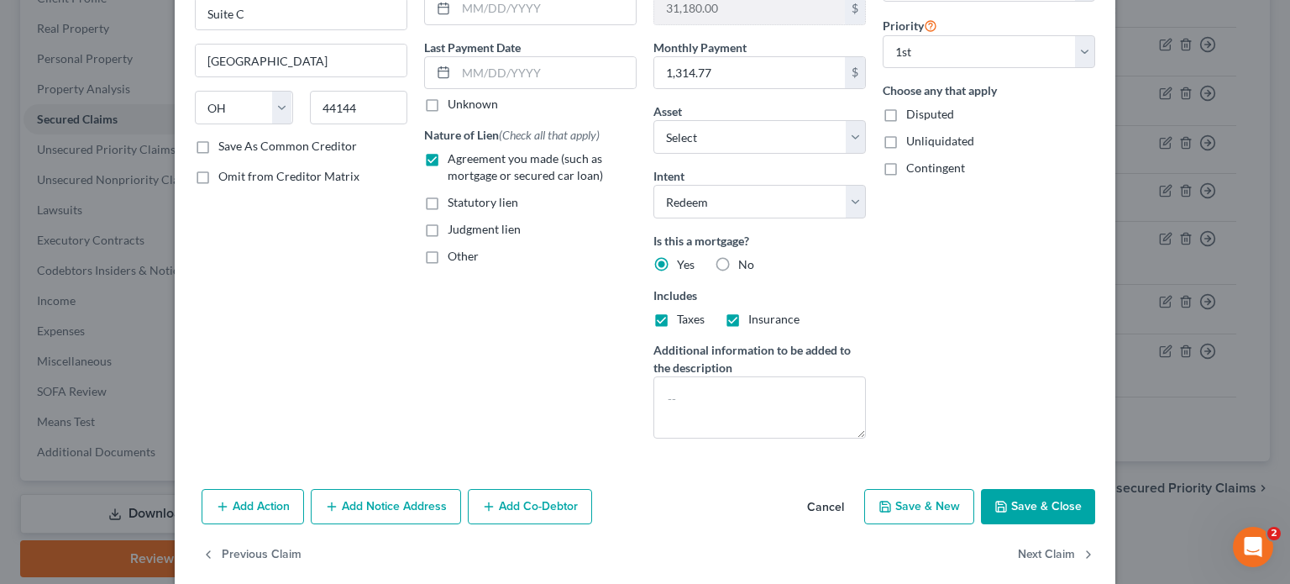
scroll to position [212, 0]
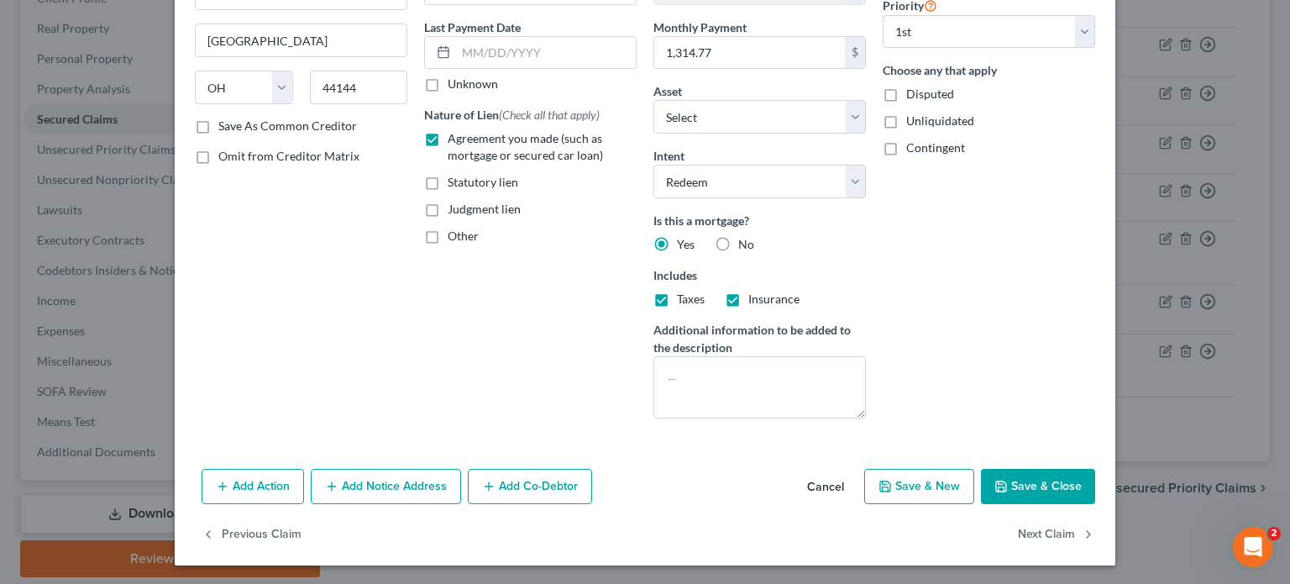
click at [232, 479] on button "Add Action" at bounding box center [253, 486] width 102 height 35
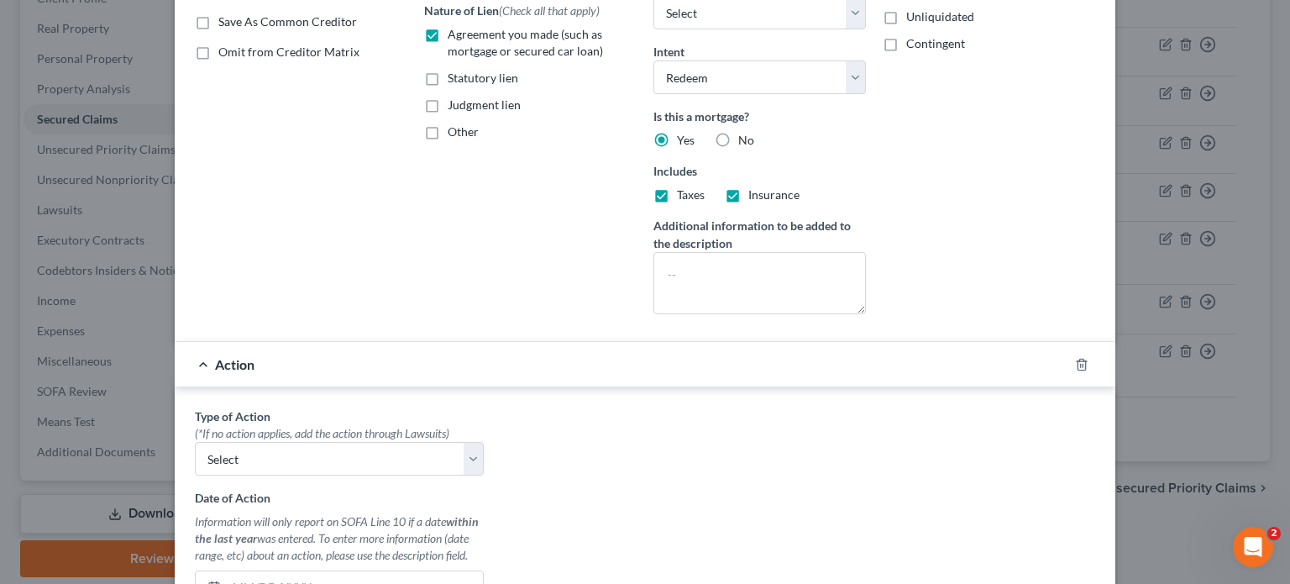
scroll to position [380, 0]
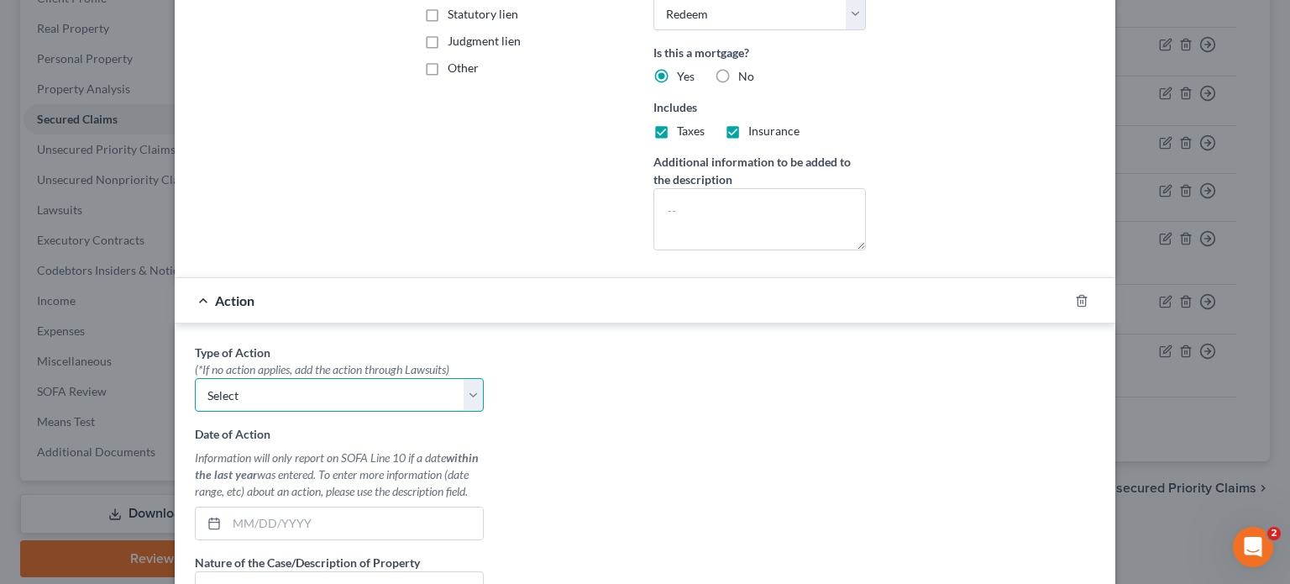
click at [469, 397] on select "Select Repossession Garnishment Foreclosure Personal Injury Attached, Seized, O…" at bounding box center [339, 395] width 289 height 34
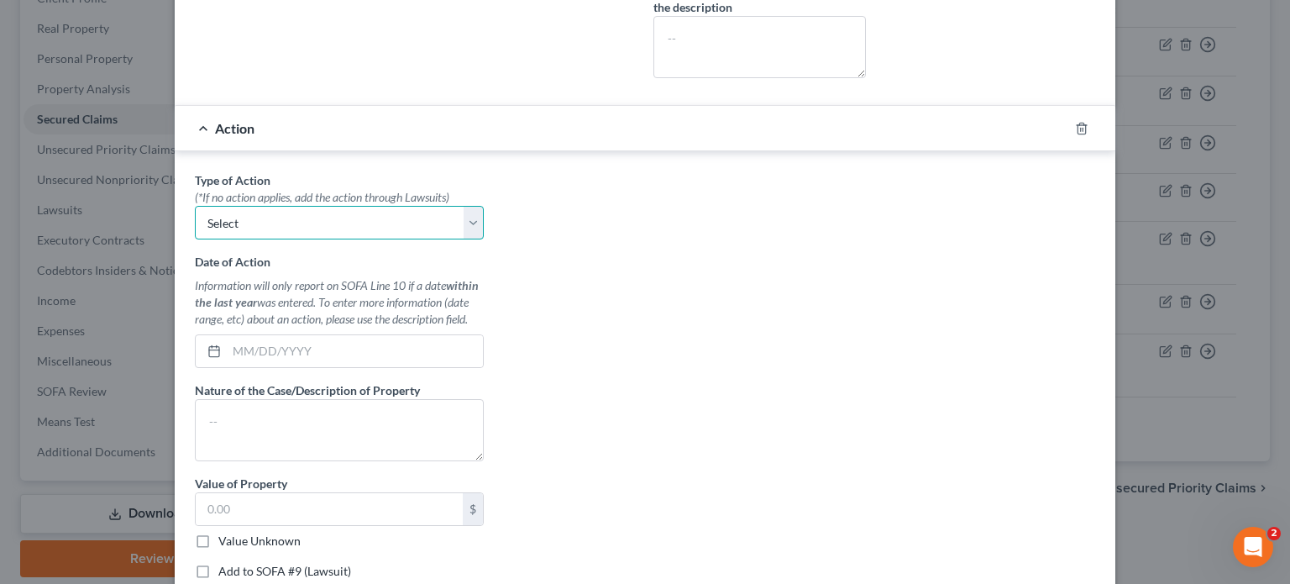
scroll to position [543, 0]
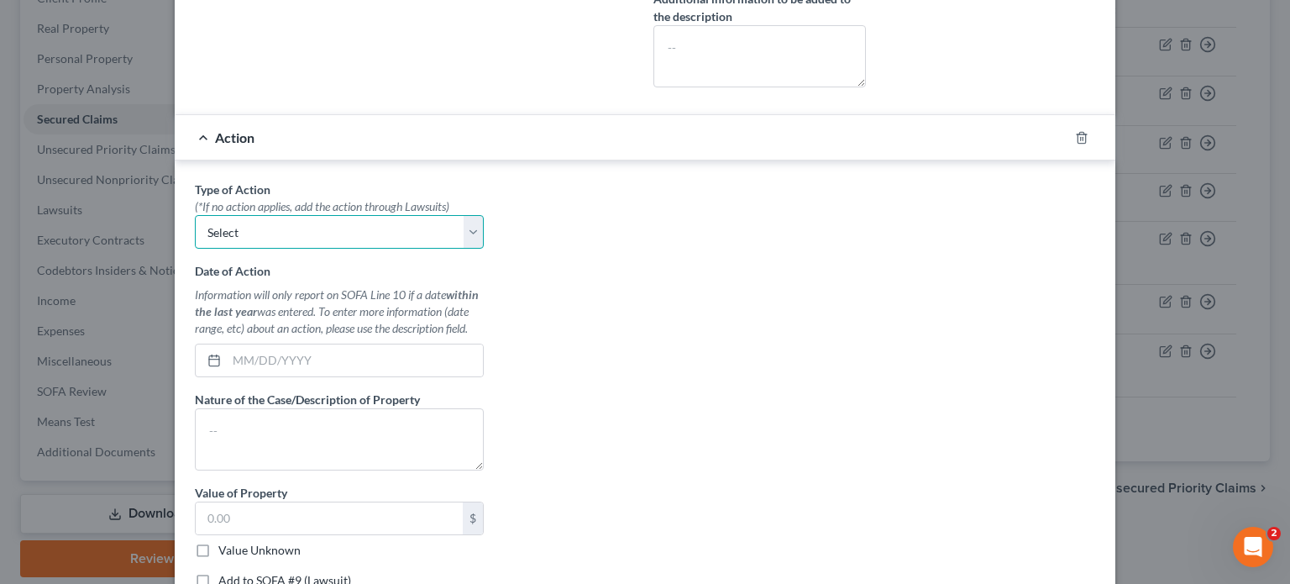
click at [469, 235] on select "Select Repossession Garnishment Foreclosure Personal Injury Attached, Seized, O…" at bounding box center [339, 232] width 289 height 34
select select "2"
click at [195, 215] on select "Select Repossession Garnishment Foreclosure Personal Injury Attached, Seized, O…" at bounding box center [339, 232] width 289 height 34
click at [197, 429] on textarea at bounding box center [339, 439] width 289 height 62
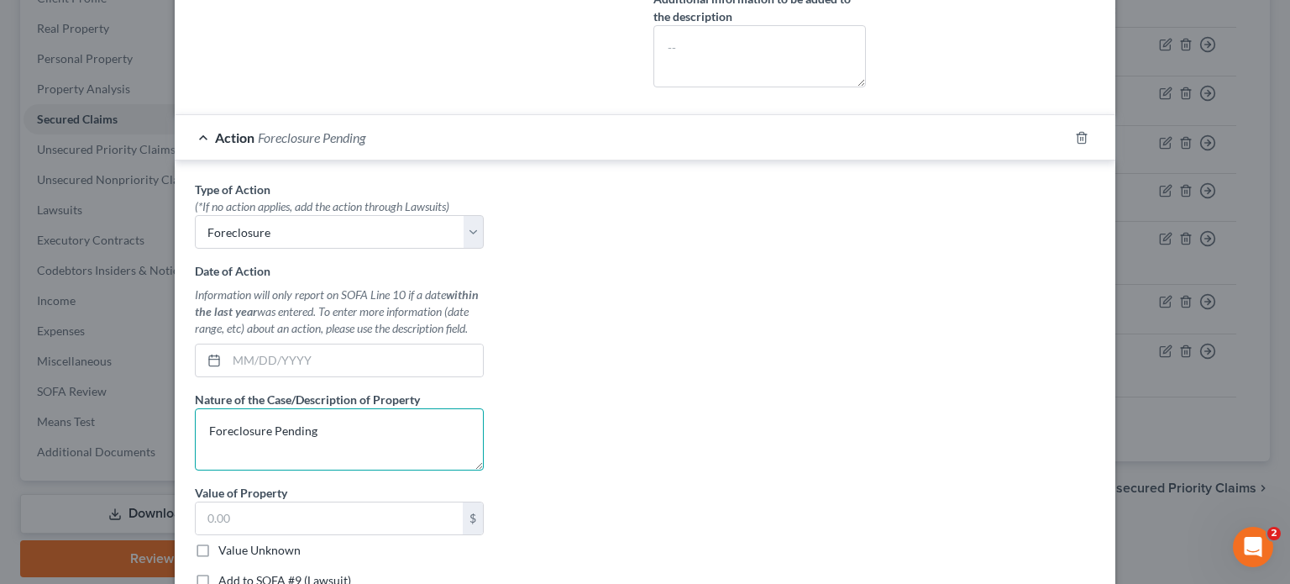
type textarea "Foreclosure Pending"
click at [791, 315] on div "Type of Action * (*If no action applies, add the action through Lawsuits) Selec…" at bounding box center [644, 391] width 917 height 421
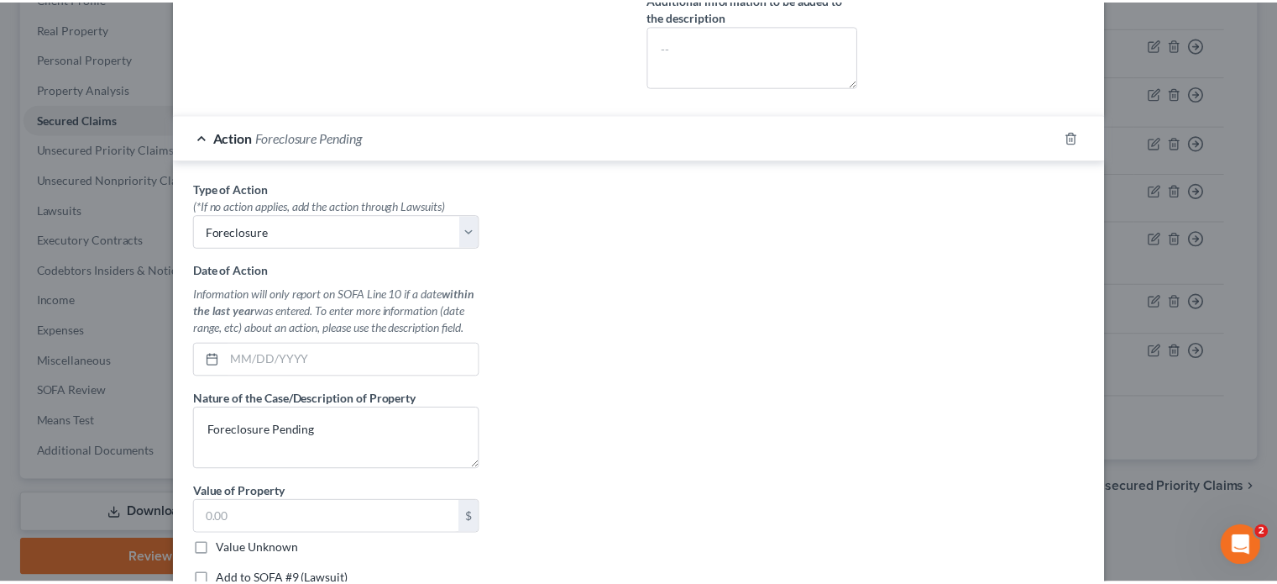
scroll to position [711, 0]
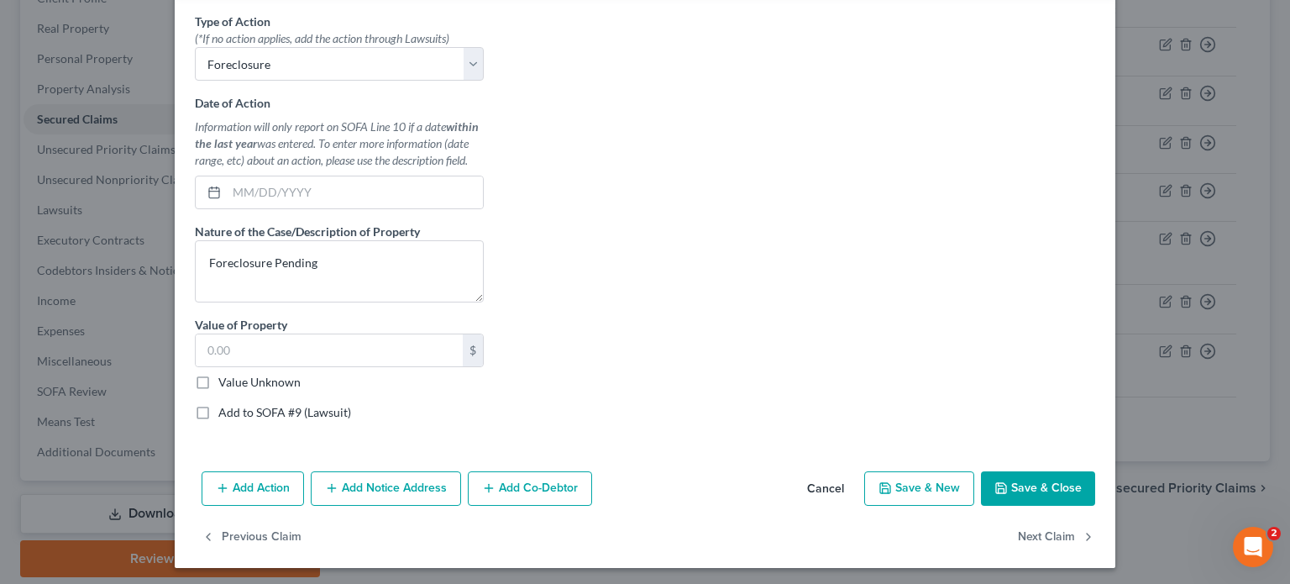
click at [994, 483] on icon "button" at bounding box center [1000, 487] width 13 height 13
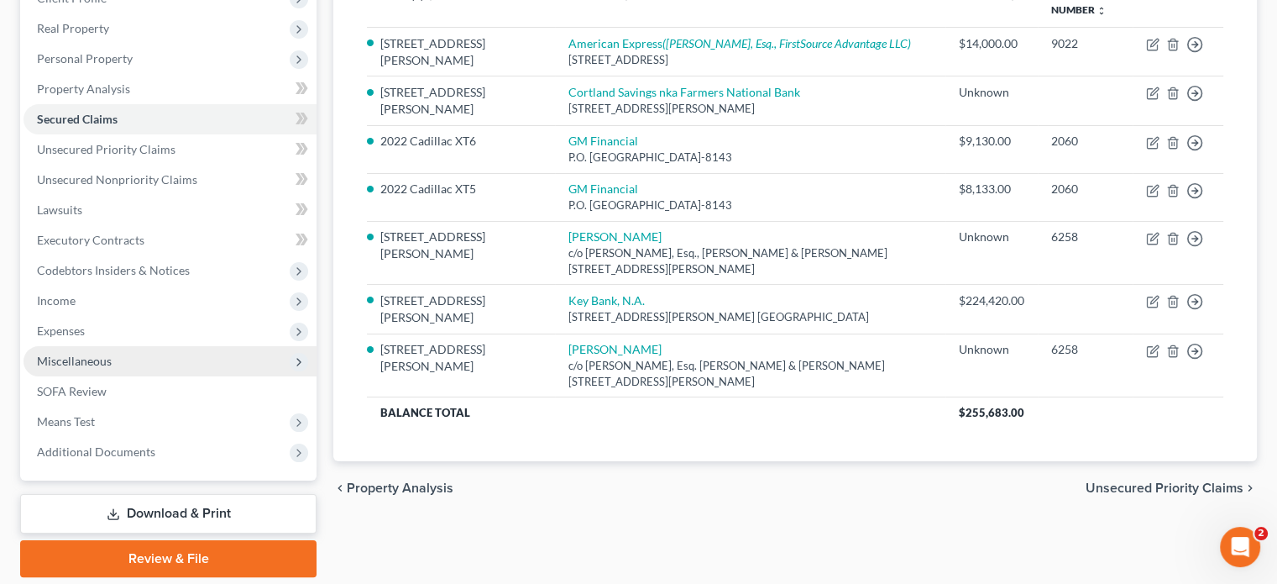
click at [64, 362] on span "Miscellaneous" at bounding box center [74, 361] width 75 height 14
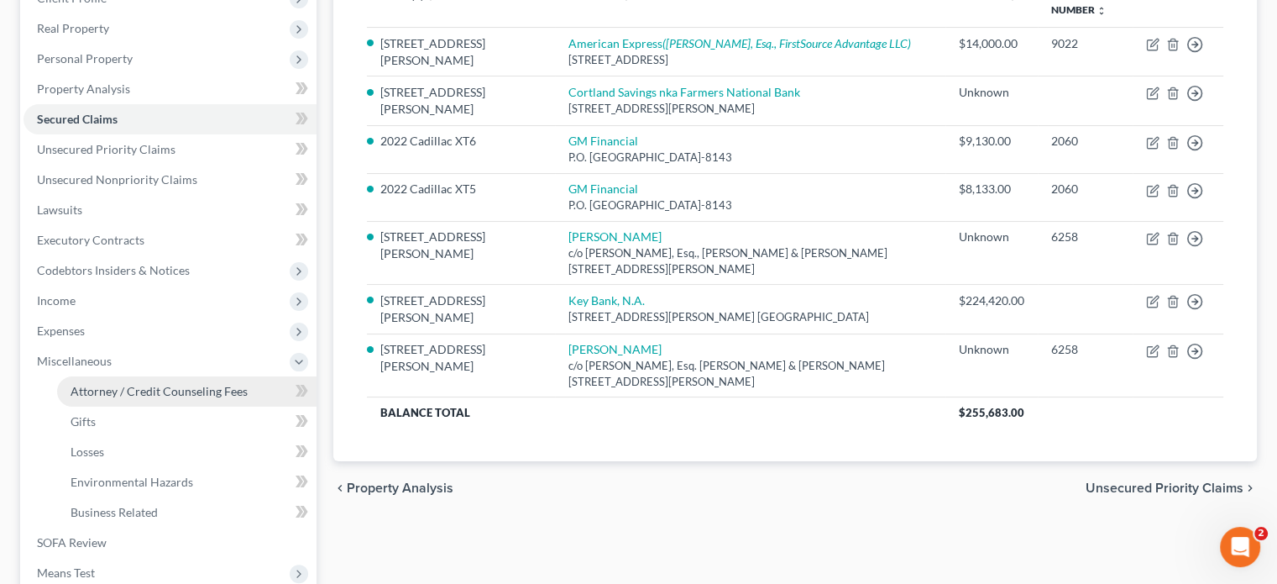
click at [130, 387] on span "Attorney / Credit Counseling Fees" at bounding box center [159, 391] width 177 height 14
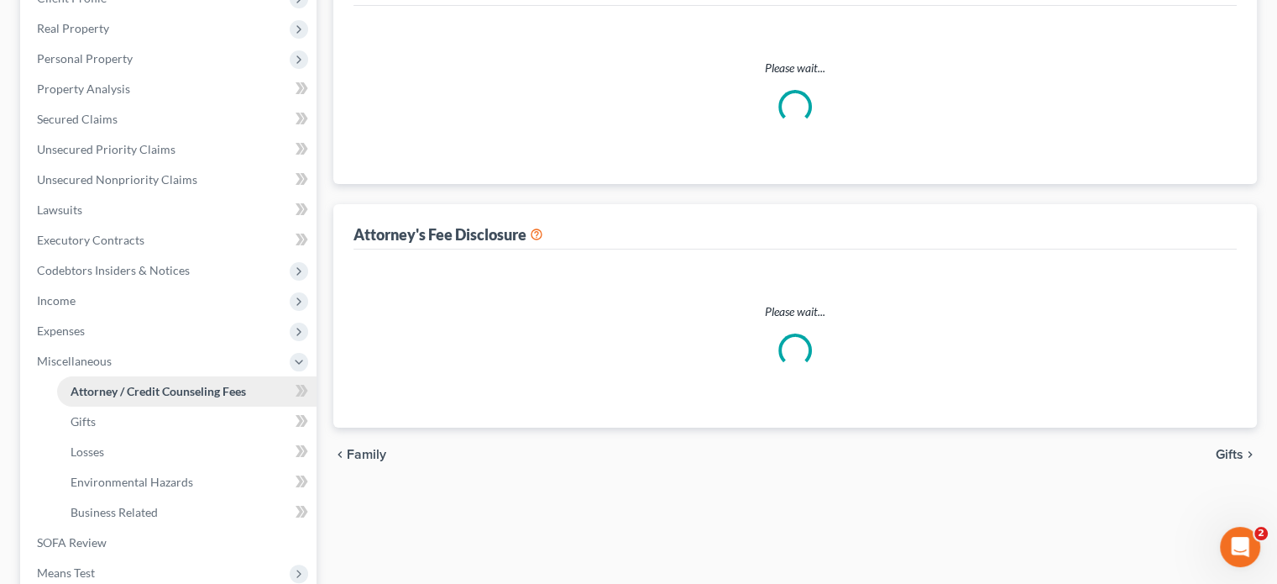
scroll to position [74, 0]
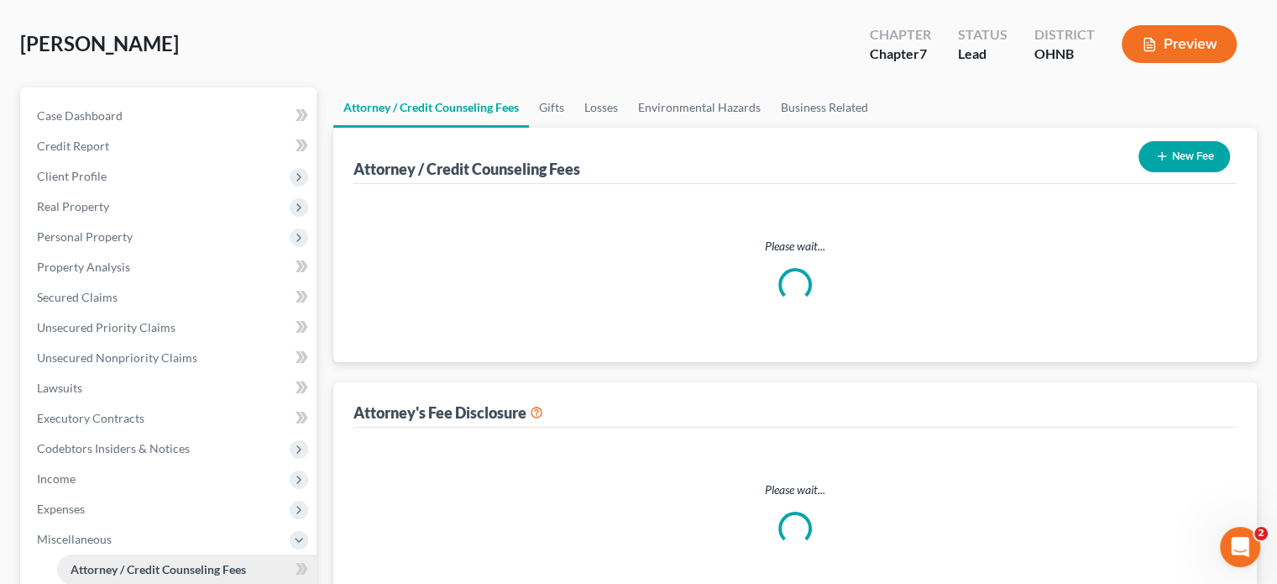
select select "2"
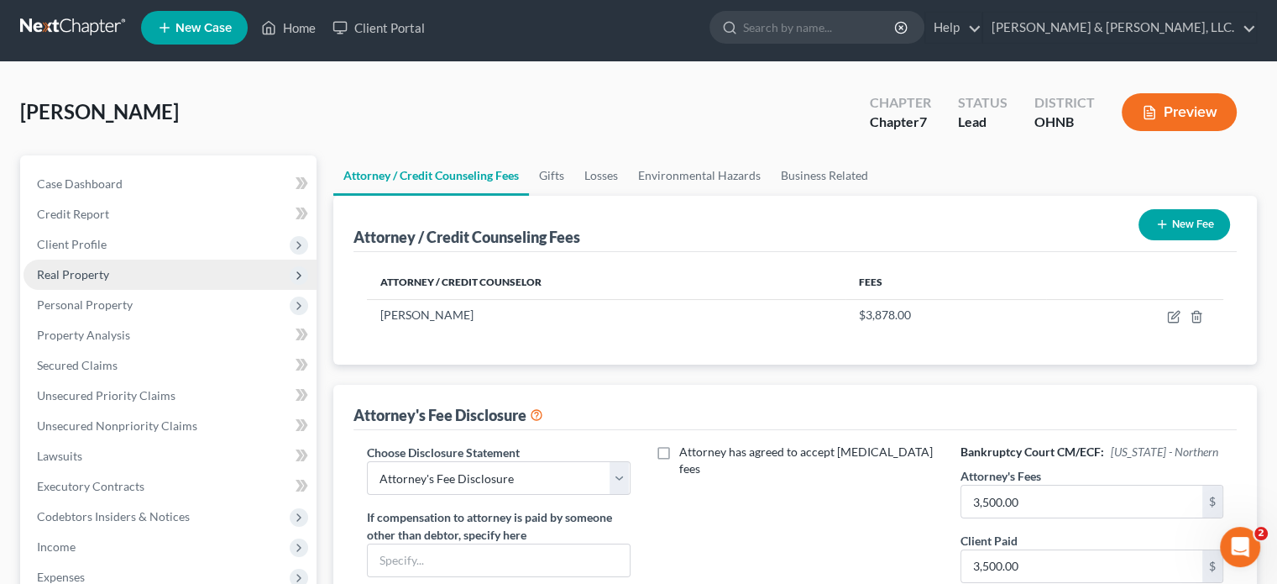
scroll to position [0, 0]
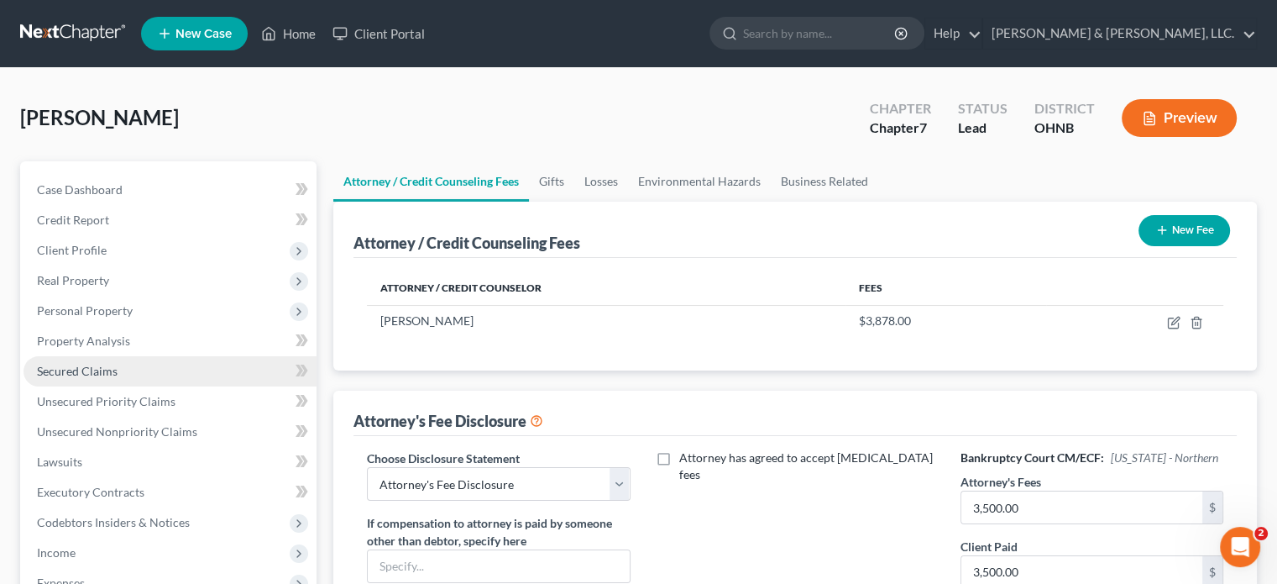
click at [100, 370] on span "Secured Claims" at bounding box center [77, 371] width 81 height 14
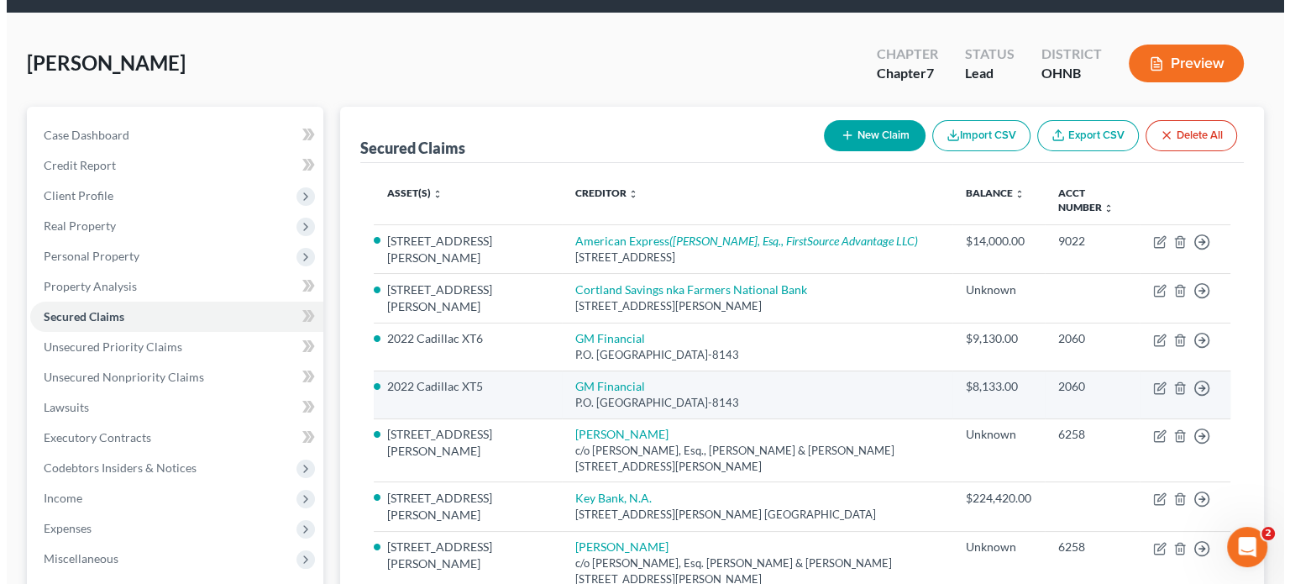
scroll to position [84, 0]
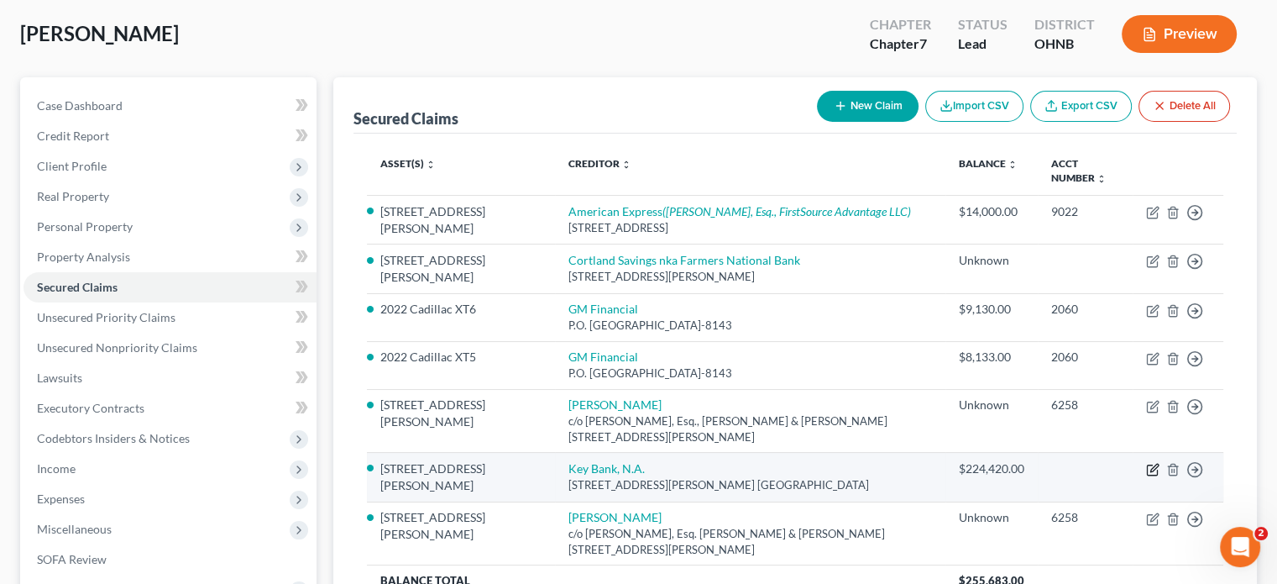
click at [1154, 469] on icon "button" at bounding box center [1155, 468] width 8 height 8
select select "36"
select select "1"
select select "3"
select select "0"
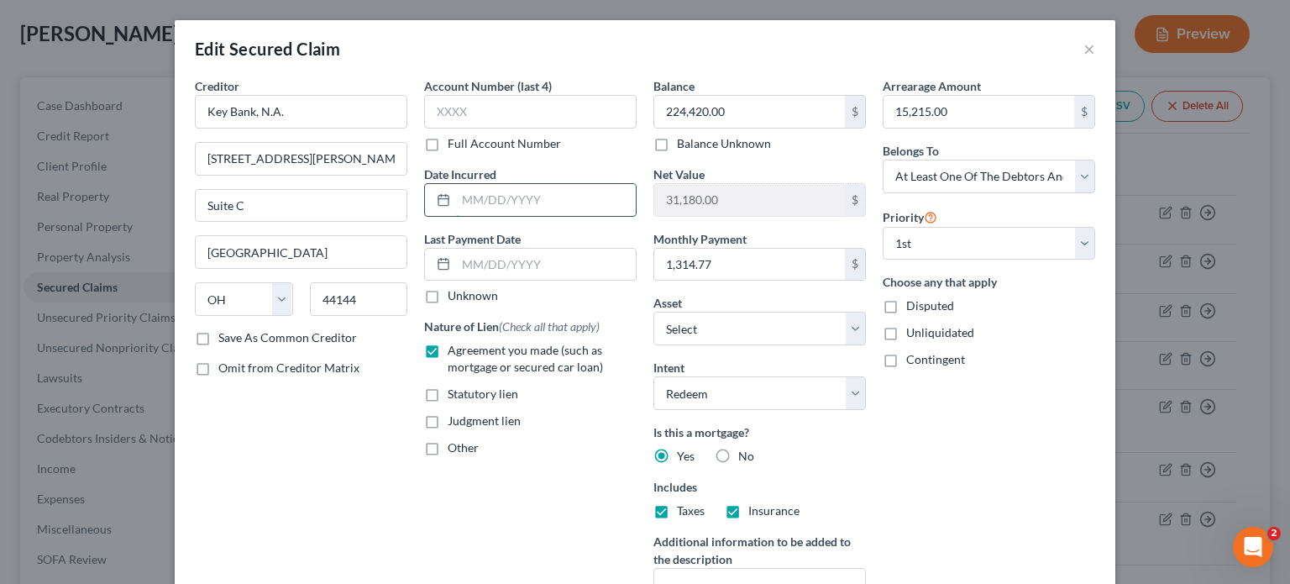
click at [459, 203] on input "text" at bounding box center [546, 200] width 180 height 32
type input "10/10/2019"
click at [521, 513] on div "Account Number (last 4) Full Account Number Date Incurred 10/10/2019 Last Payme…" at bounding box center [530, 360] width 229 height 566
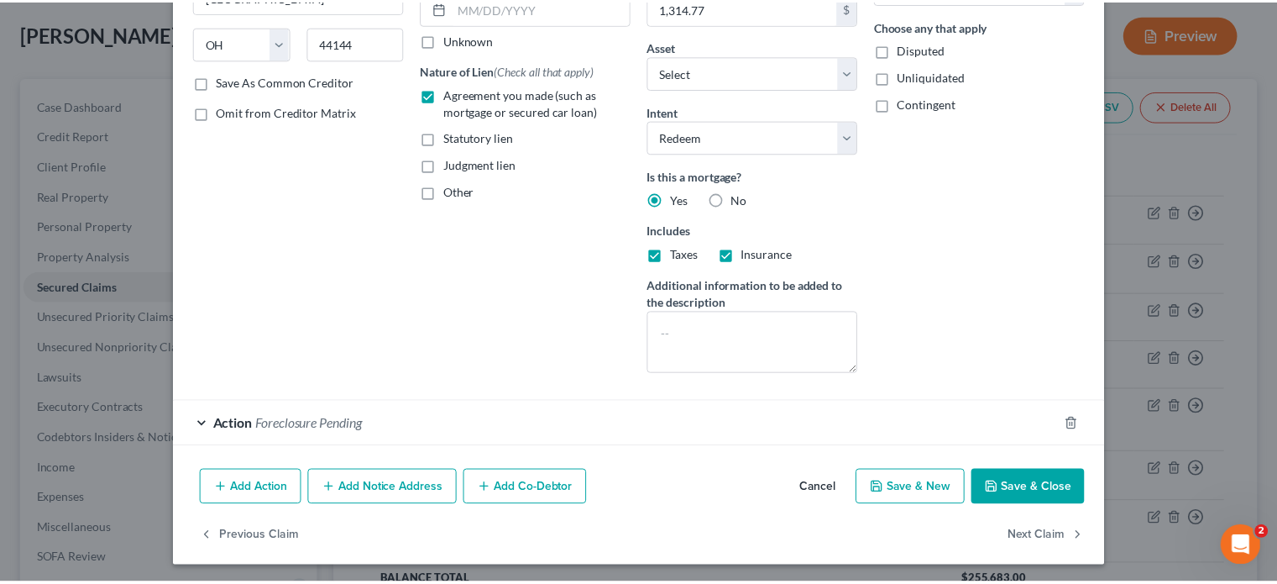
scroll to position [257, 0]
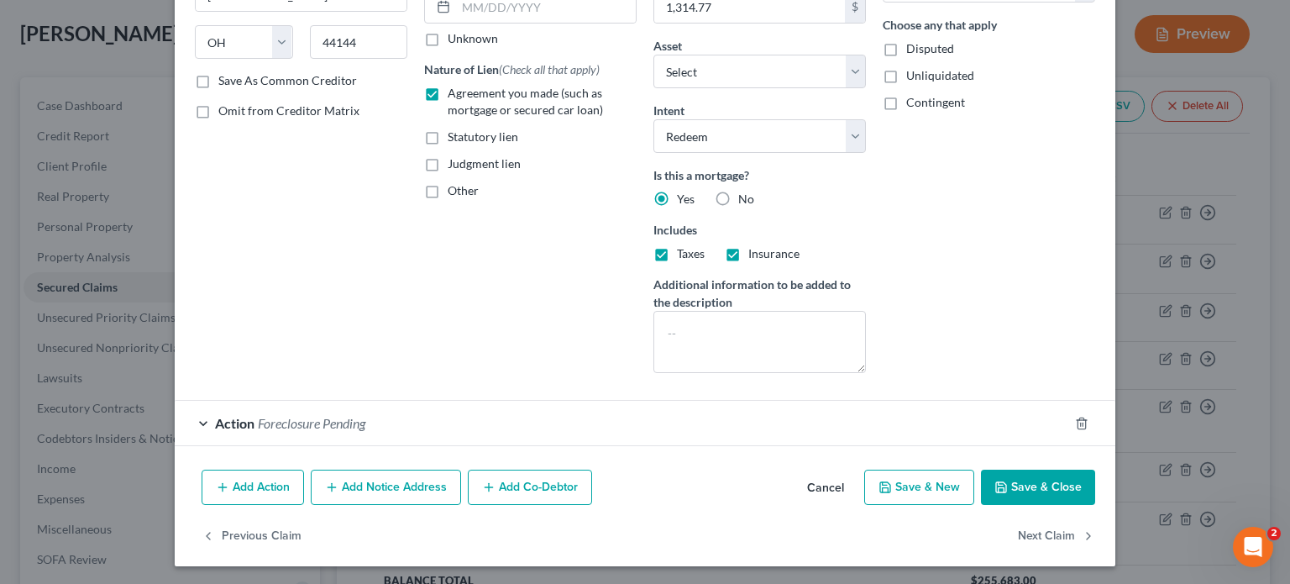
click at [1015, 477] on button "Save & Close" at bounding box center [1038, 487] width 114 height 35
